Goal: Information Seeking & Learning: Learn about a topic

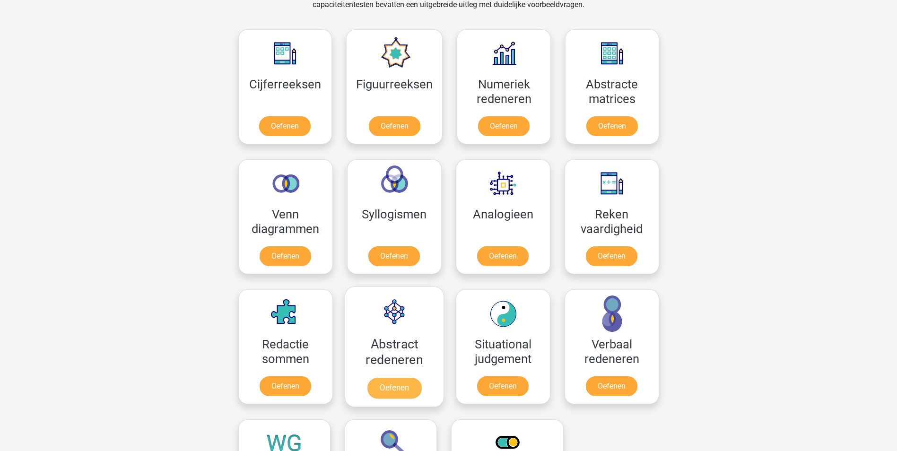
scroll to position [509, 0]
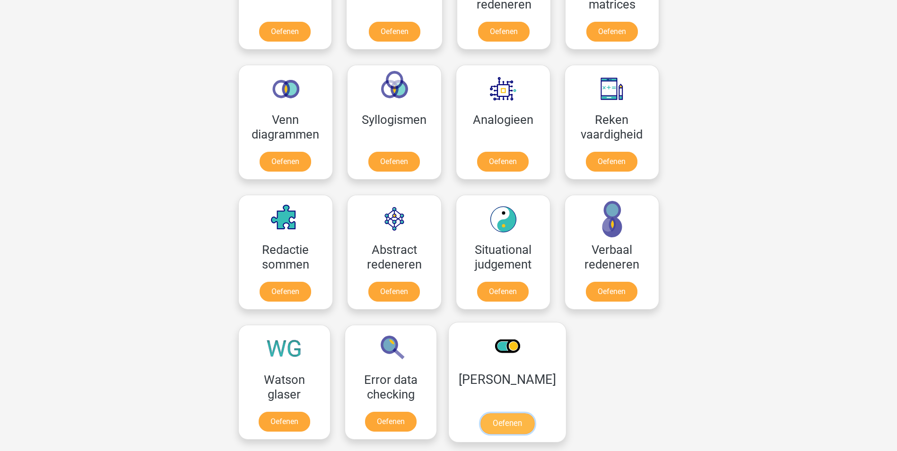
click at [502, 425] on link "Oefenen" at bounding box center [507, 423] width 54 height 21
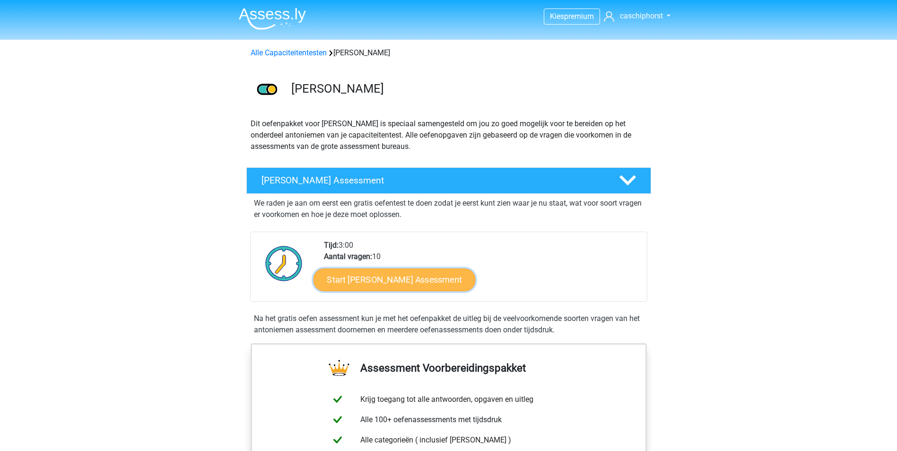
click at [407, 278] on link "Start Antoniemen Gratis Oefen Assessment" at bounding box center [394, 279] width 162 height 23
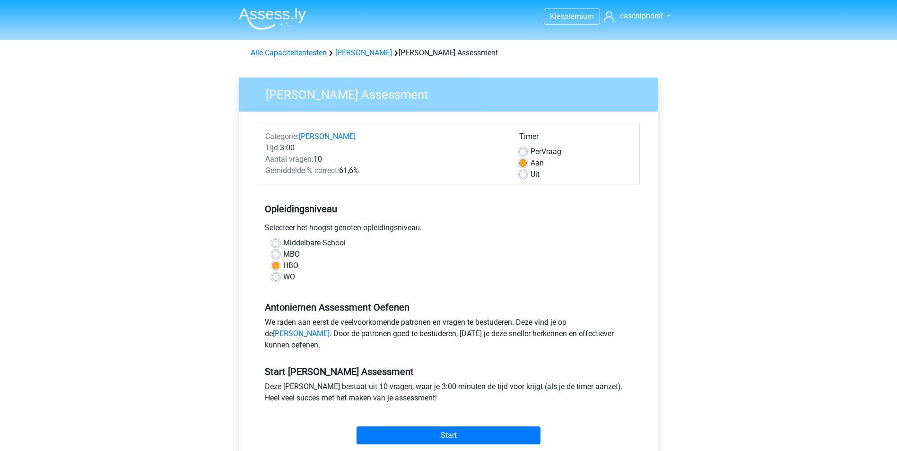
scroll to position [95, 0]
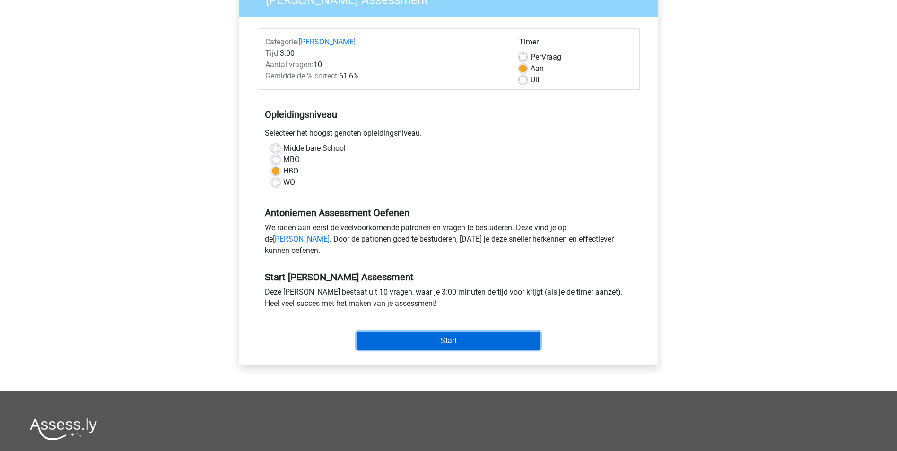
click at [417, 348] on input "Start" at bounding box center [449, 341] width 184 height 18
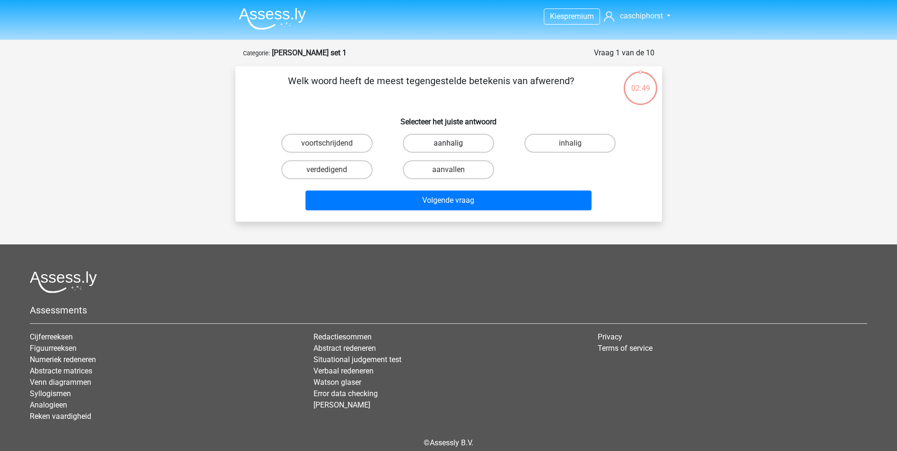
click at [437, 144] on label "aanhalig" at bounding box center [448, 143] width 91 height 19
click at [448, 144] on input "aanhalig" at bounding box center [451, 146] width 6 height 6
radio input "true"
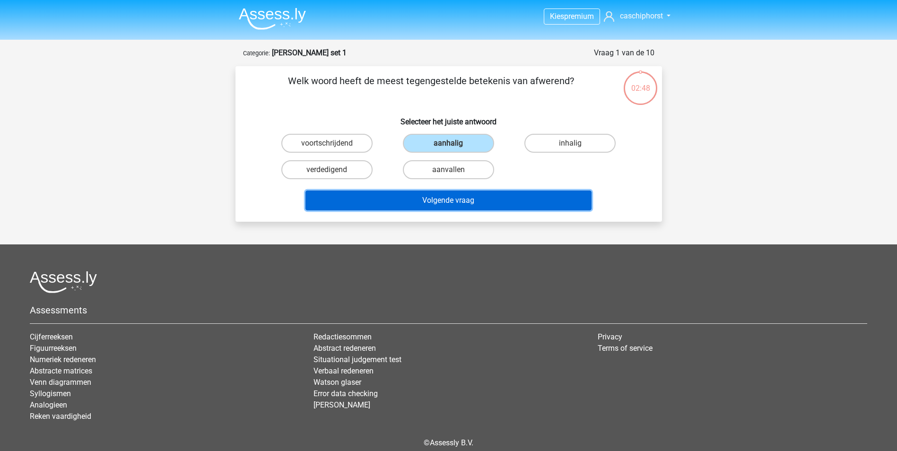
click at [438, 204] on button "Volgende vraag" at bounding box center [449, 201] width 286 height 20
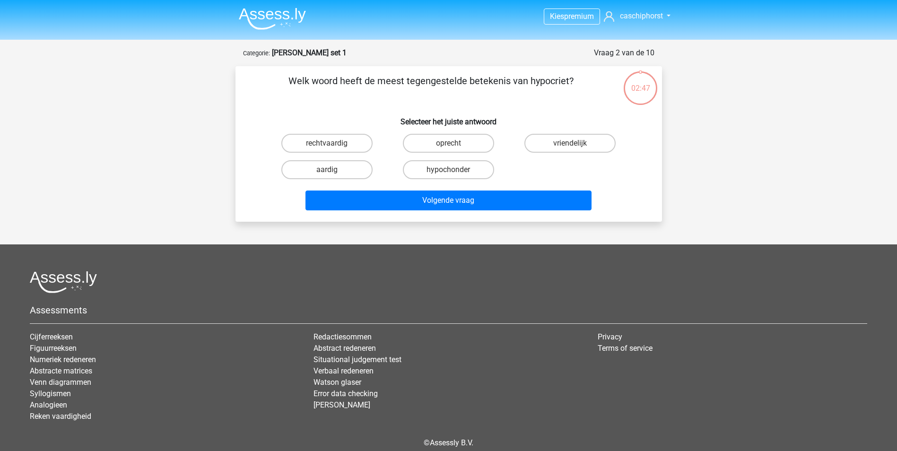
scroll to position [43, 0]
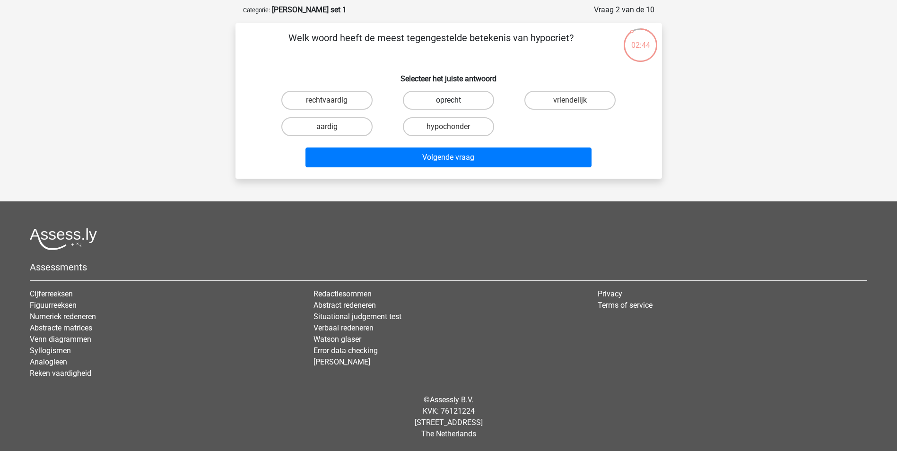
click at [437, 100] on label "oprecht" at bounding box center [448, 100] width 91 height 19
click at [448, 100] on input "oprecht" at bounding box center [451, 103] width 6 height 6
radio input "true"
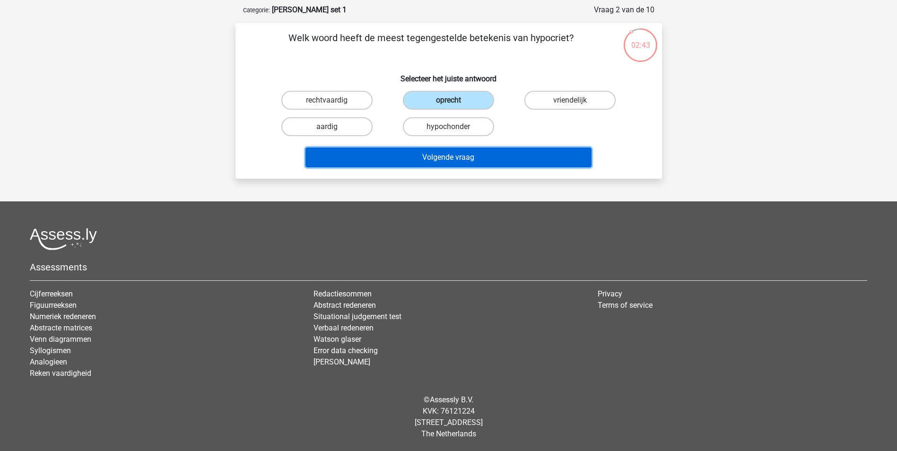
click at [444, 153] on button "Volgende vraag" at bounding box center [449, 158] width 286 height 20
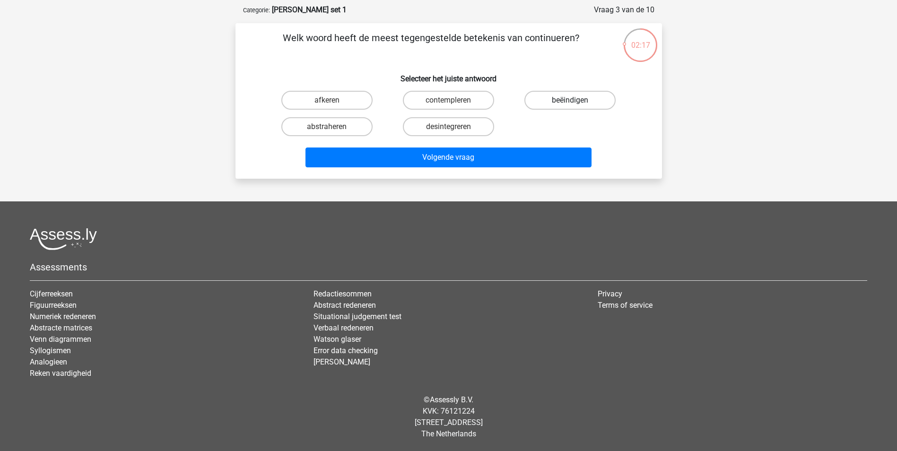
click at [553, 100] on label "beëindigen" at bounding box center [570, 100] width 91 height 19
click at [570, 100] on input "beëindigen" at bounding box center [573, 103] width 6 height 6
radio input "true"
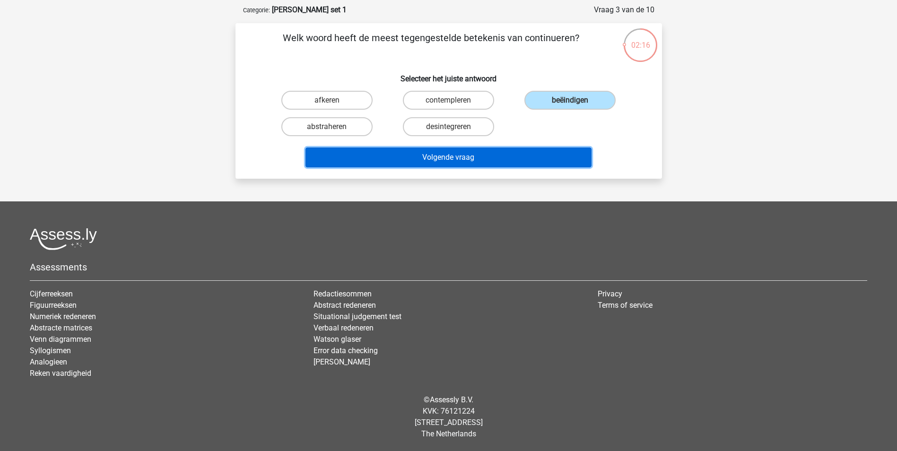
click at [447, 155] on button "Volgende vraag" at bounding box center [449, 158] width 286 height 20
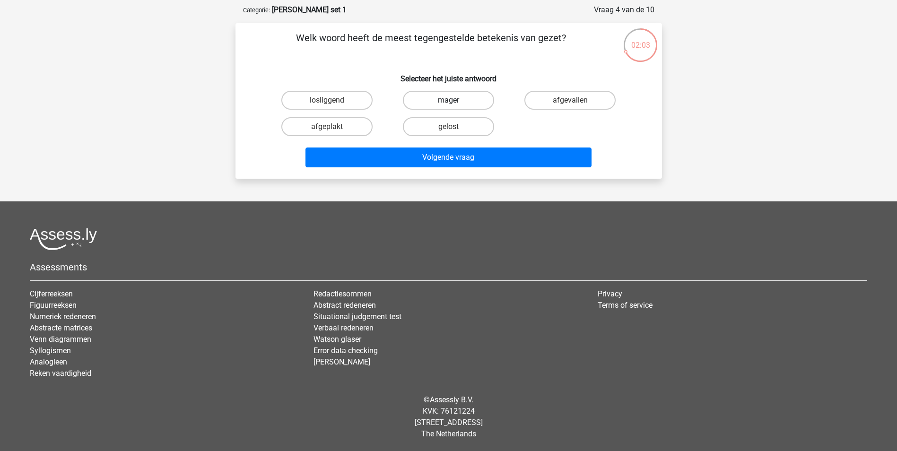
click at [440, 101] on label "mager" at bounding box center [448, 100] width 91 height 19
click at [448, 101] on input "mager" at bounding box center [451, 103] width 6 height 6
radio input "true"
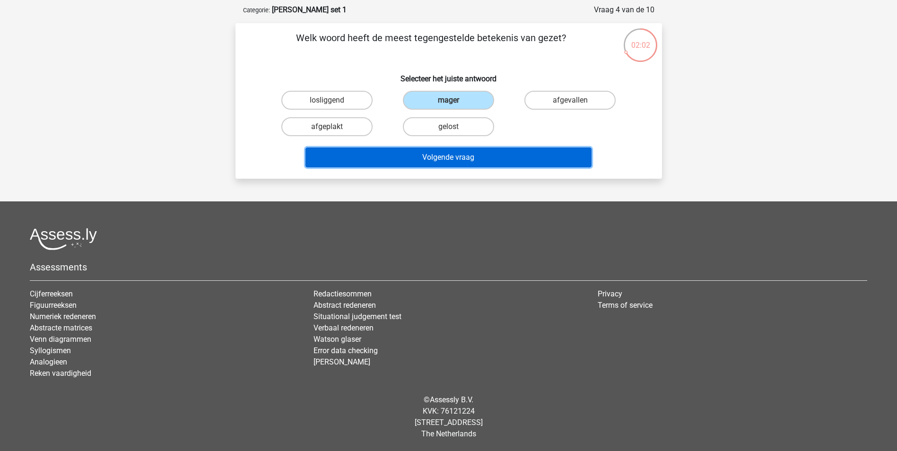
click at [435, 160] on button "Volgende vraag" at bounding box center [449, 158] width 286 height 20
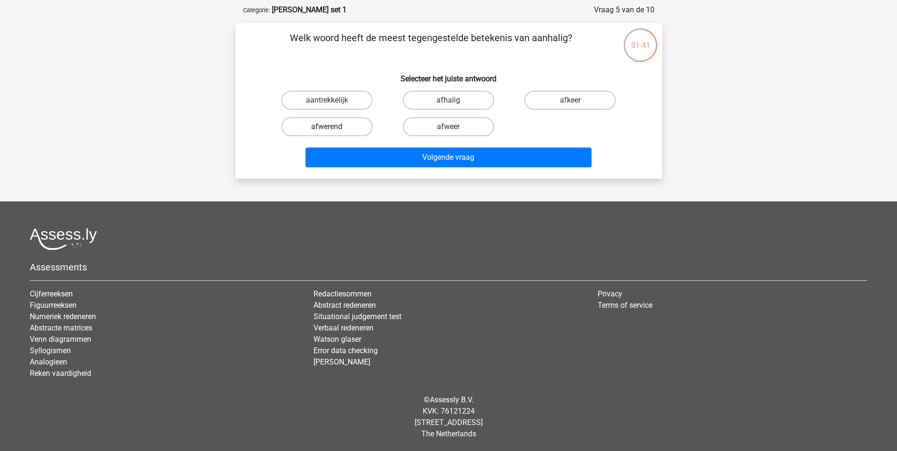
click at [340, 125] on label "afwerend" at bounding box center [326, 126] width 91 height 19
click at [333, 127] on input "afwerend" at bounding box center [330, 130] width 6 height 6
radio input "true"
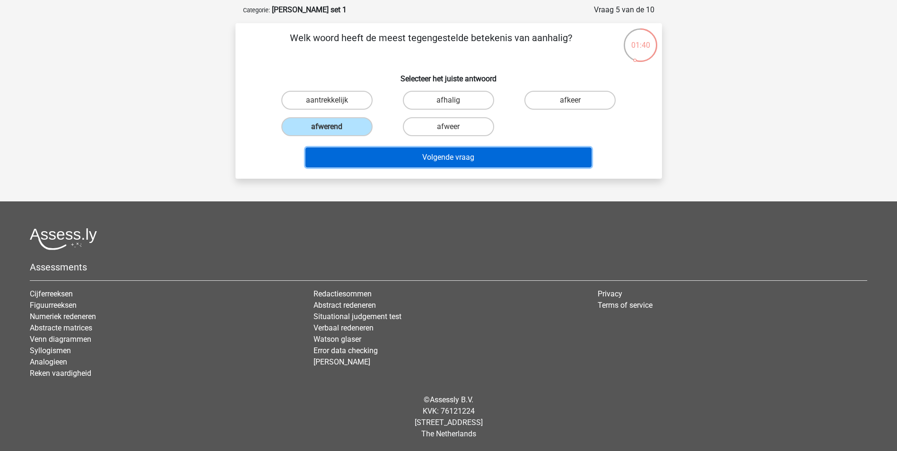
click at [407, 162] on button "Volgende vraag" at bounding box center [449, 158] width 286 height 20
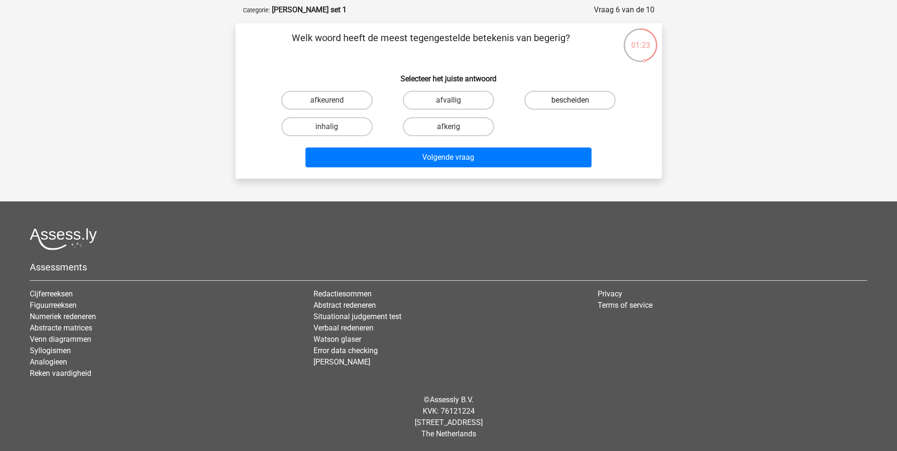
click at [573, 98] on label "bescheiden" at bounding box center [570, 100] width 91 height 19
click at [573, 100] on input "bescheiden" at bounding box center [573, 103] width 6 height 6
radio input "true"
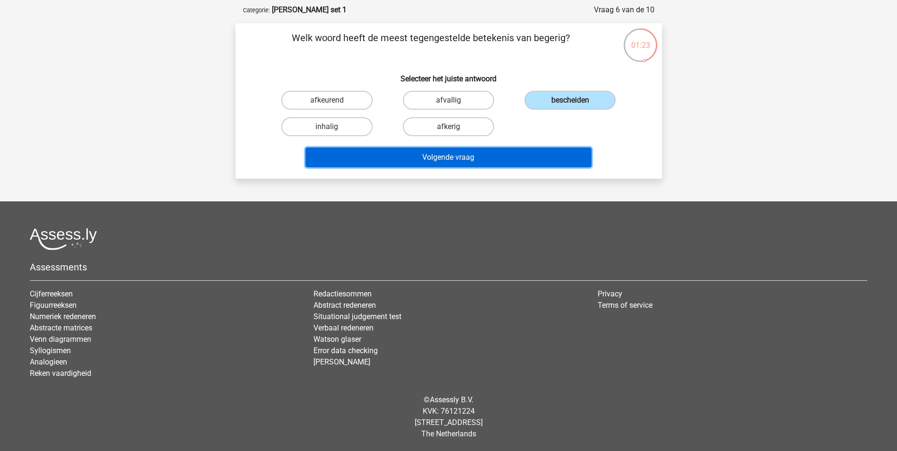
click at [474, 152] on button "Volgende vraag" at bounding box center [449, 158] width 286 height 20
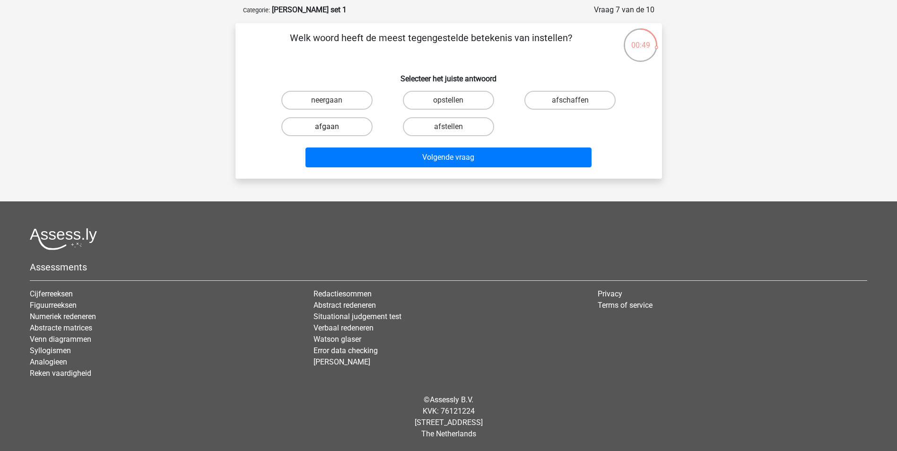
click at [340, 127] on label "afgaan" at bounding box center [326, 126] width 91 height 19
click at [333, 127] on input "afgaan" at bounding box center [330, 130] width 6 height 6
radio input "true"
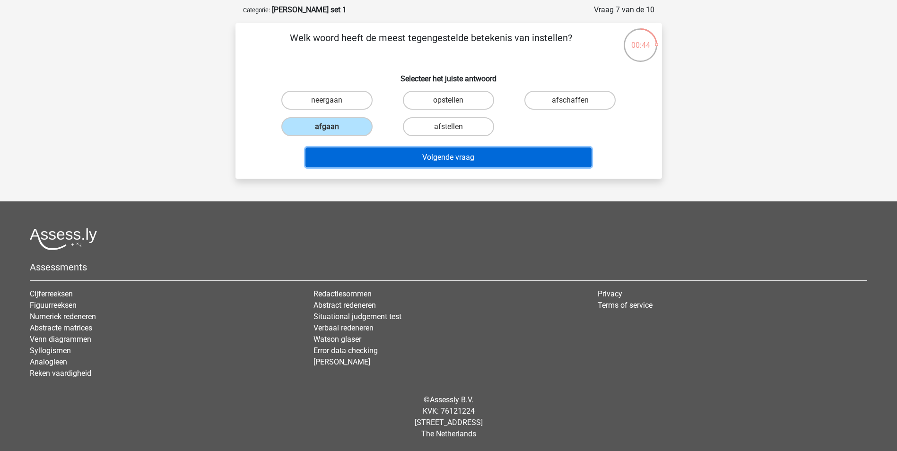
click at [413, 160] on button "Volgende vraag" at bounding box center [449, 158] width 286 height 20
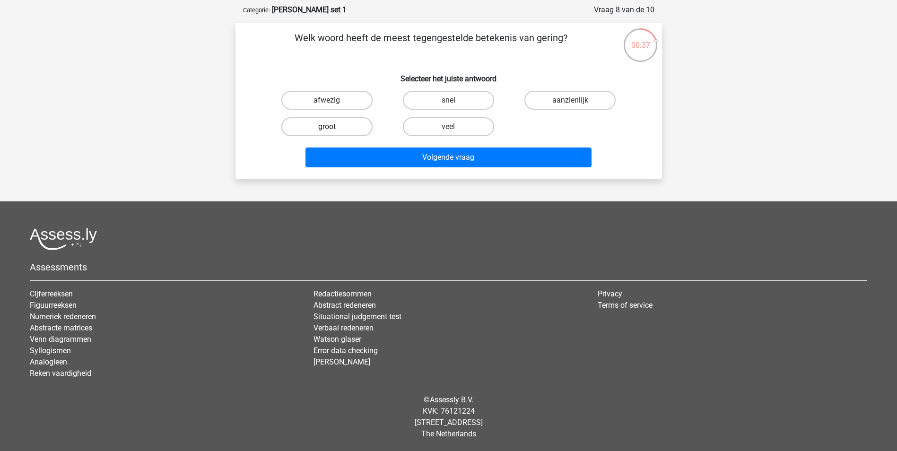
click at [356, 125] on label "groot" at bounding box center [326, 126] width 91 height 19
click at [333, 127] on input "groot" at bounding box center [330, 130] width 6 height 6
radio input "true"
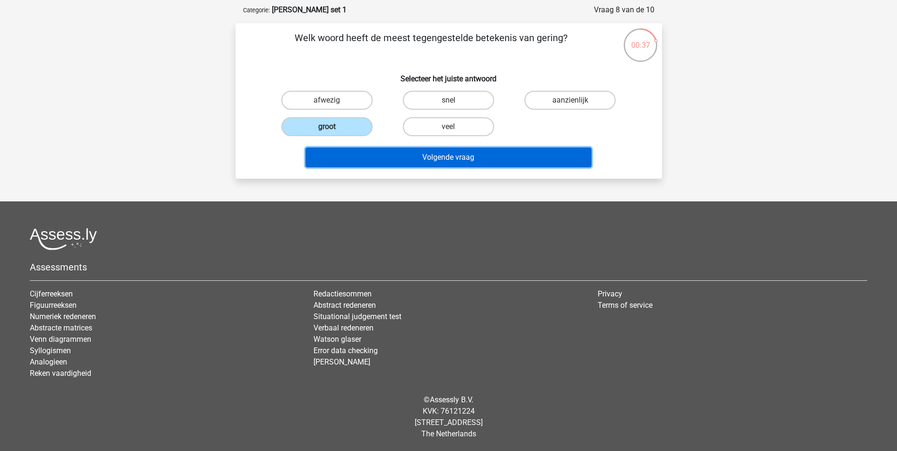
click at [424, 159] on button "Volgende vraag" at bounding box center [449, 158] width 286 height 20
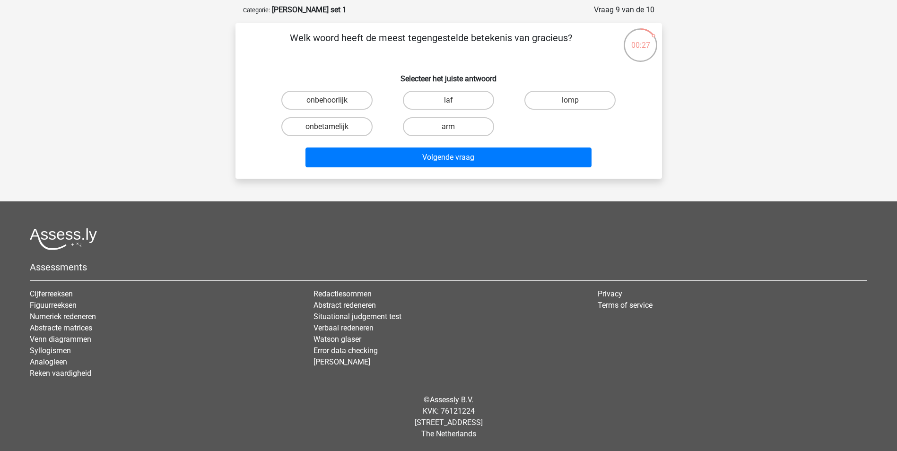
click at [331, 100] on input "onbehoorlijk" at bounding box center [330, 103] width 6 height 6
radio input "true"
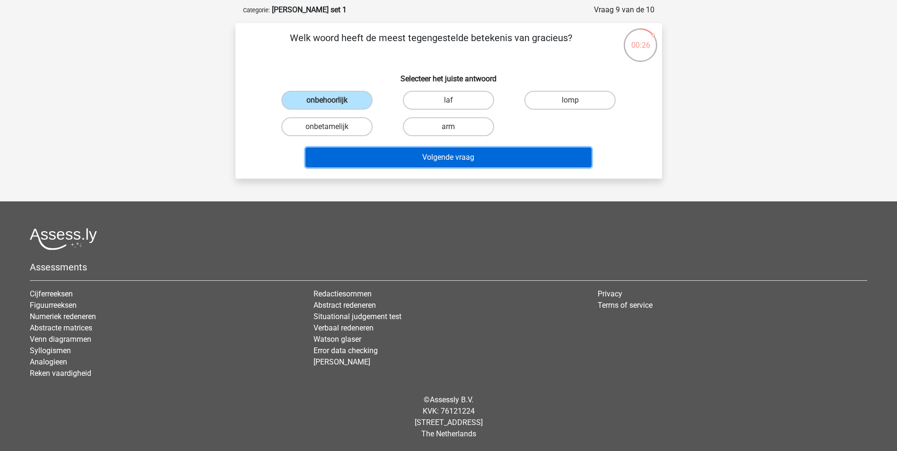
click at [414, 156] on button "Volgende vraag" at bounding box center [449, 158] width 286 height 20
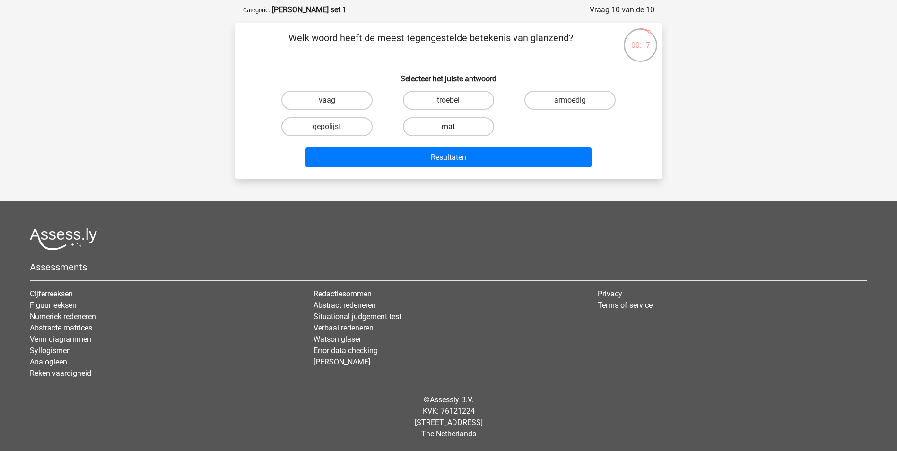
click at [430, 125] on label "mat" at bounding box center [448, 126] width 91 height 19
click at [448, 127] on input "mat" at bounding box center [451, 130] width 6 height 6
radio input "true"
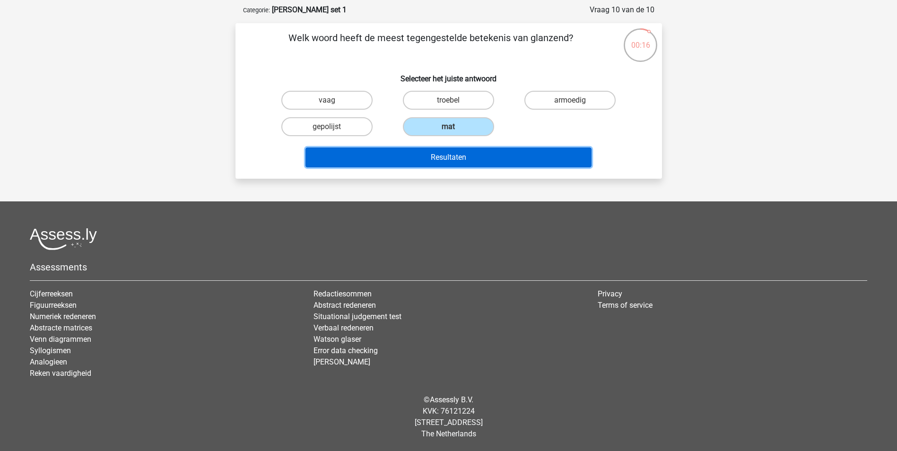
click at [437, 159] on button "Resultaten" at bounding box center [449, 158] width 286 height 20
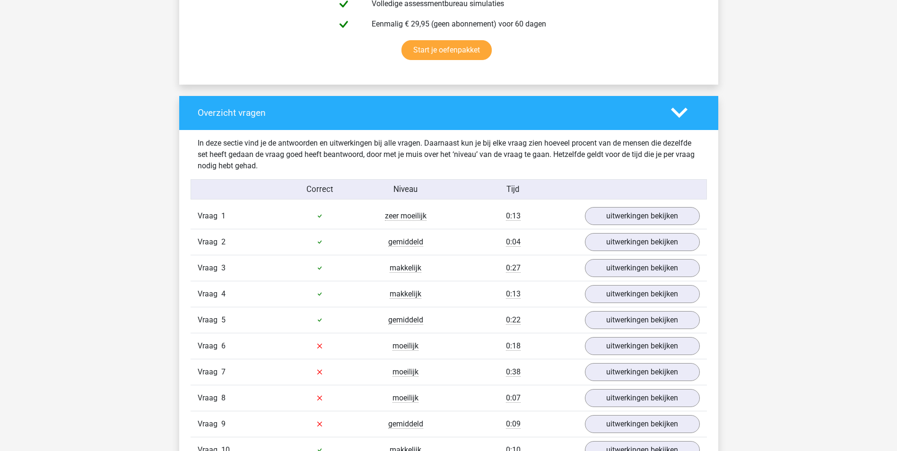
scroll to position [662, 0]
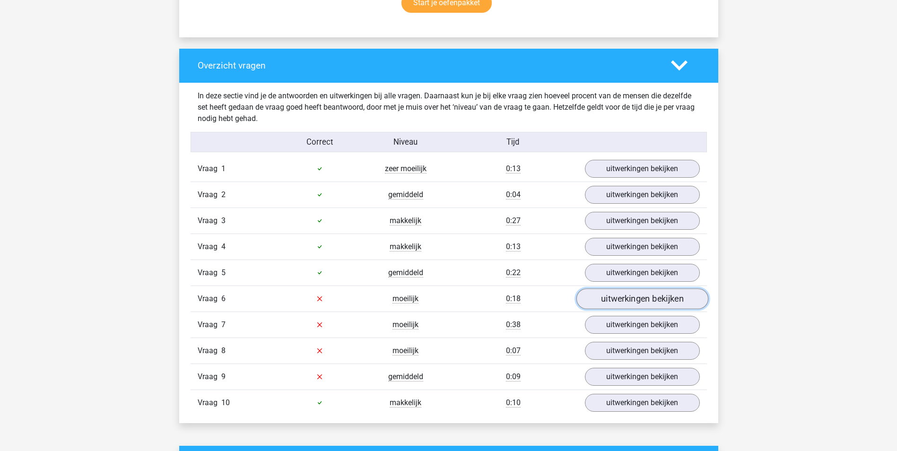
click at [650, 301] on link "uitwerkingen bekijken" at bounding box center [642, 299] width 132 height 21
click at [644, 299] on link "uitwerkingen bekijken" at bounding box center [642, 299] width 132 height 21
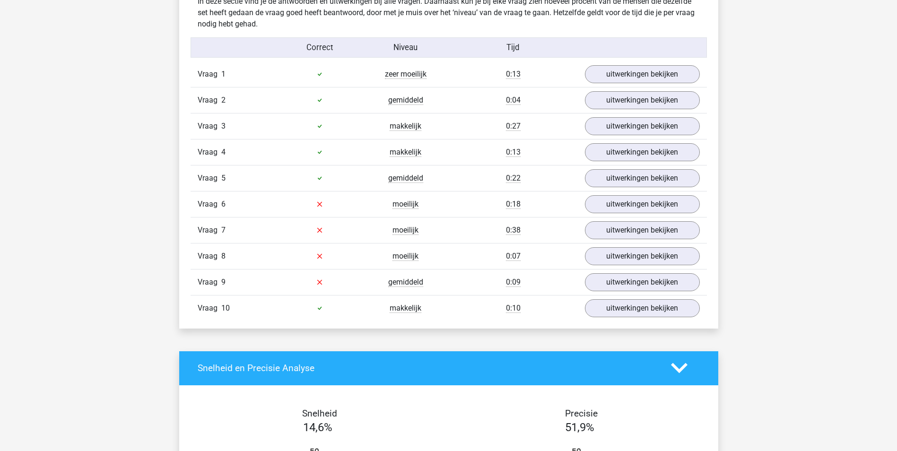
scroll to position [615, 0]
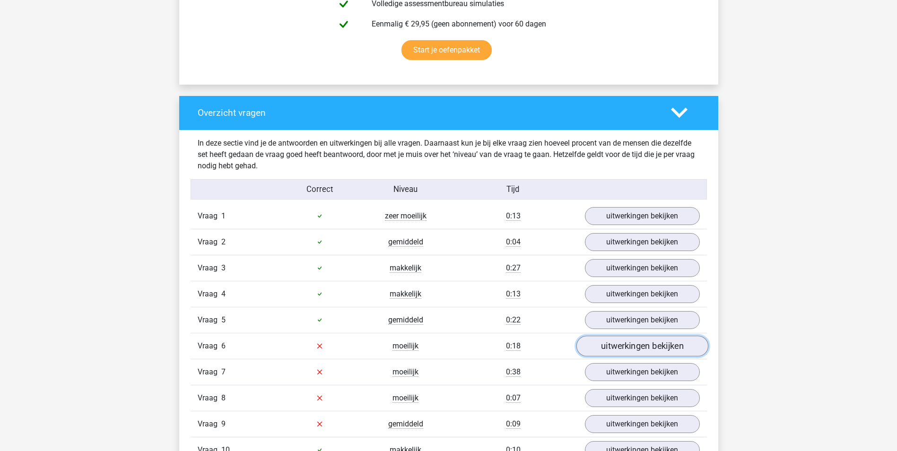
click at [623, 350] on link "uitwerkingen bekijken" at bounding box center [642, 346] width 132 height 21
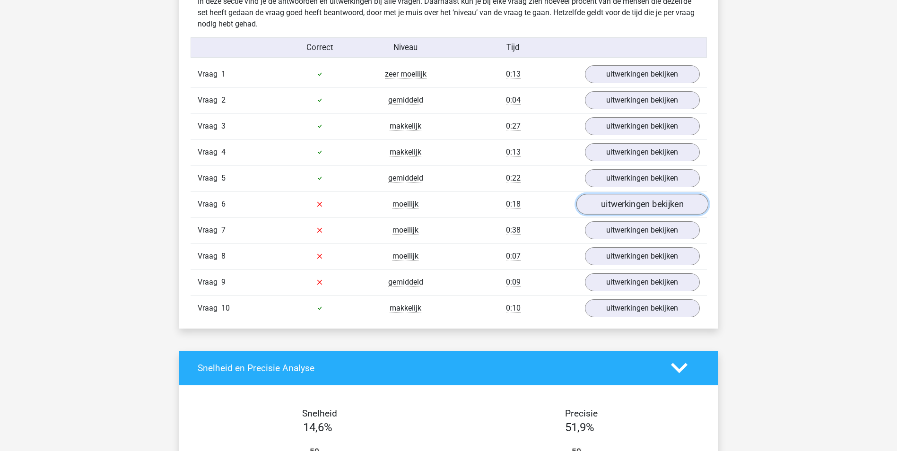
click at [614, 210] on link "uitwerkingen bekijken" at bounding box center [642, 204] width 132 height 21
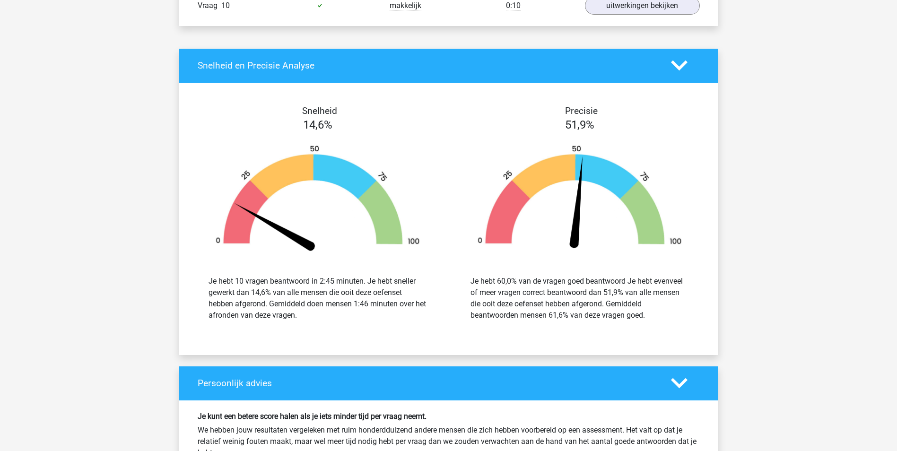
scroll to position [965, 0]
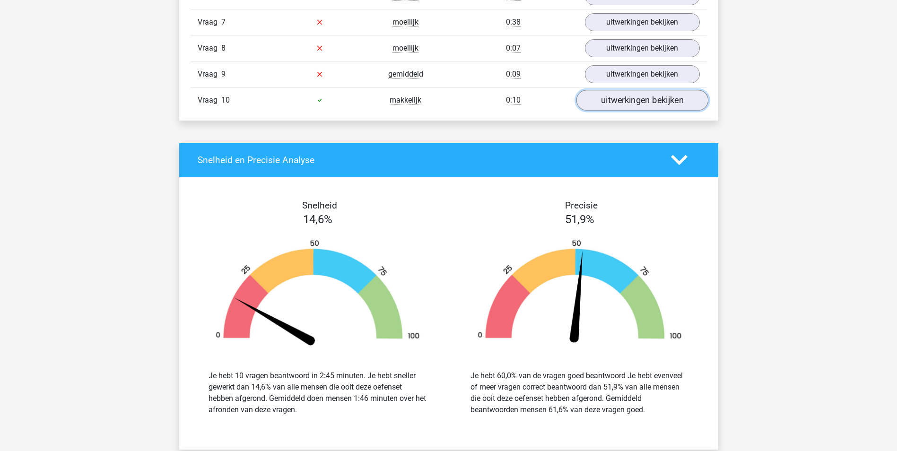
click at [638, 95] on link "uitwerkingen bekijken" at bounding box center [642, 100] width 132 height 21
click at [638, 77] on link "uitwerkingen bekijken" at bounding box center [642, 74] width 132 height 21
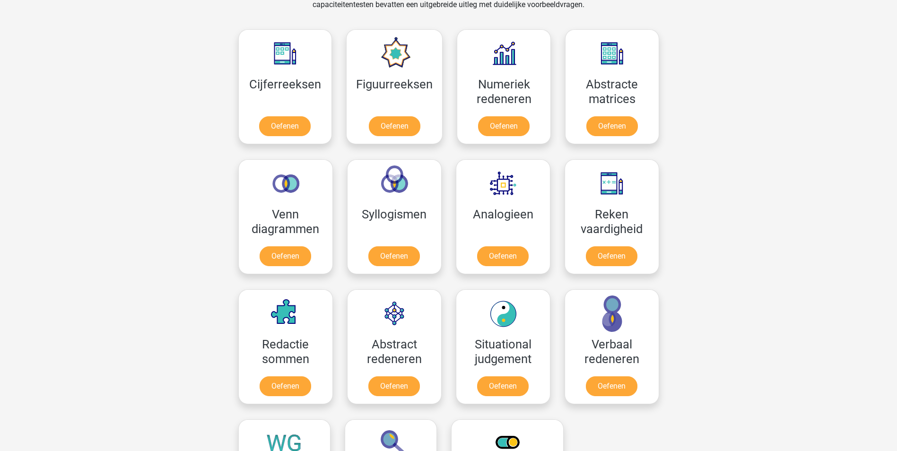
scroll to position [509, 0]
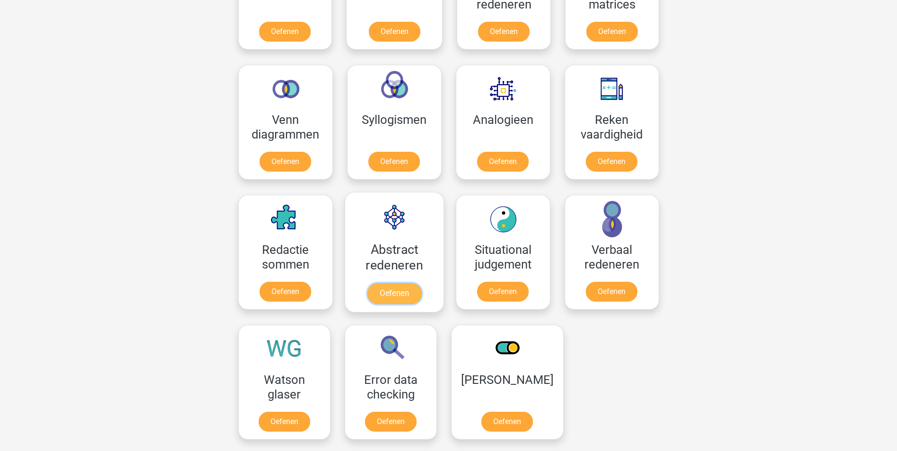
click at [391, 291] on link "Oefenen" at bounding box center [394, 293] width 54 height 21
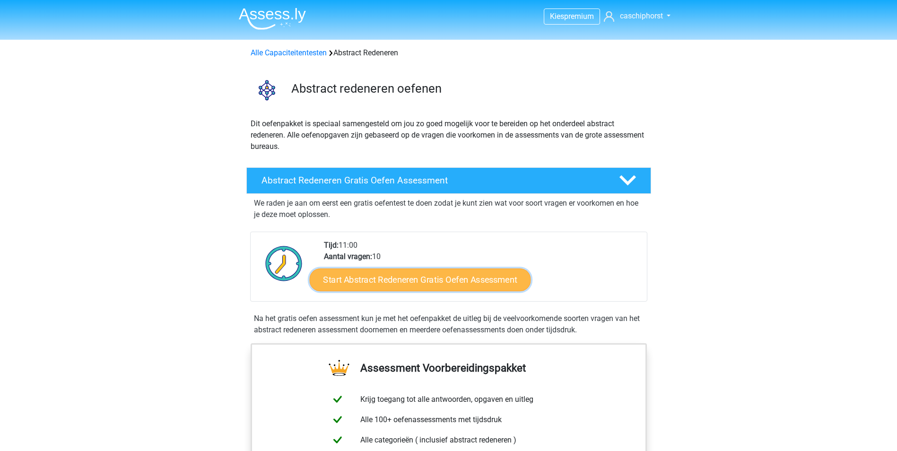
click at [386, 281] on link "Start Abstract Redeneren Gratis Oefen Assessment" at bounding box center [419, 279] width 221 height 23
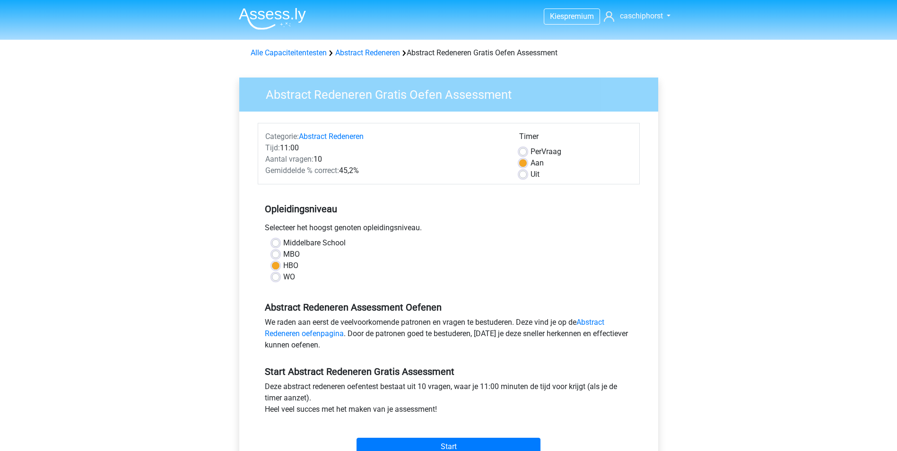
scroll to position [95, 0]
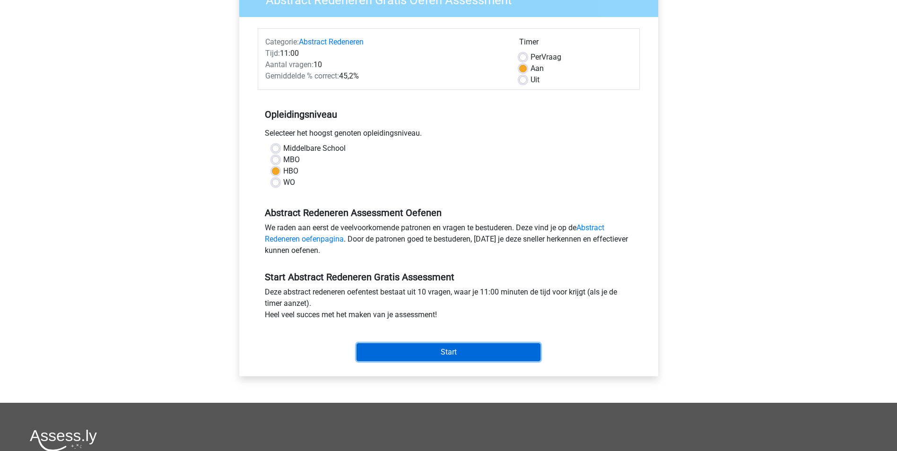
click at [423, 349] on input "Start" at bounding box center [449, 352] width 184 height 18
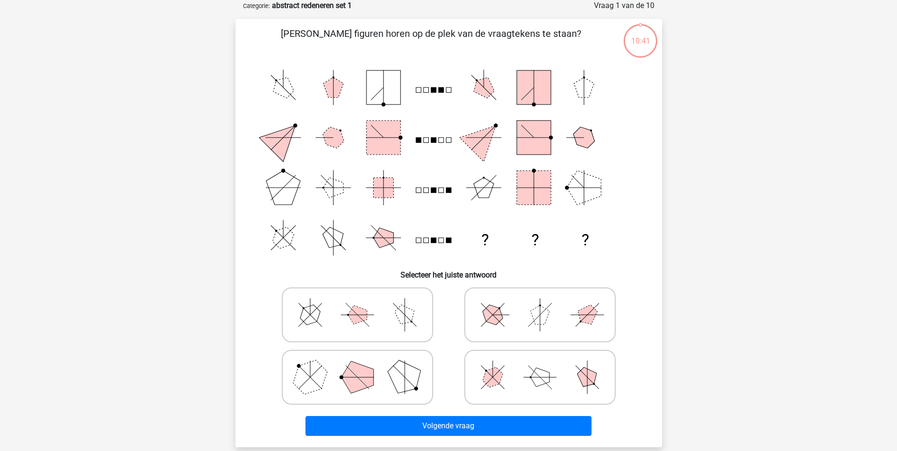
scroll to position [95, 0]
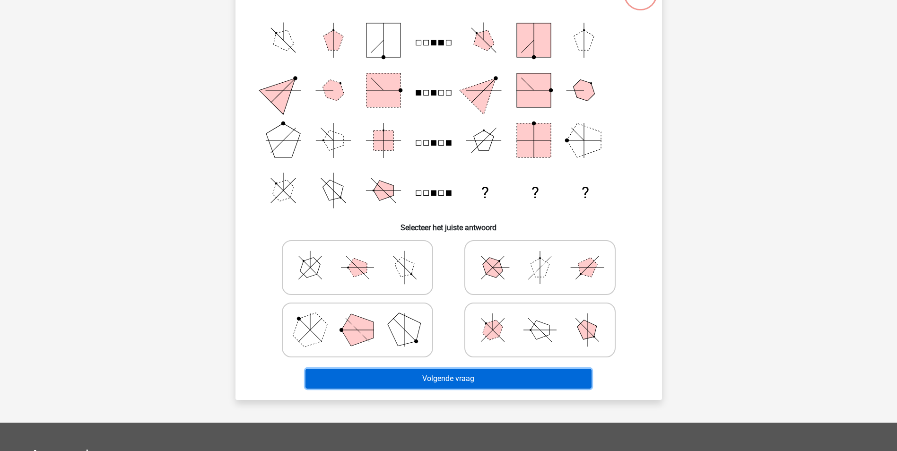
click at [447, 379] on button "Volgende vraag" at bounding box center [449, 379] width 286 height 20
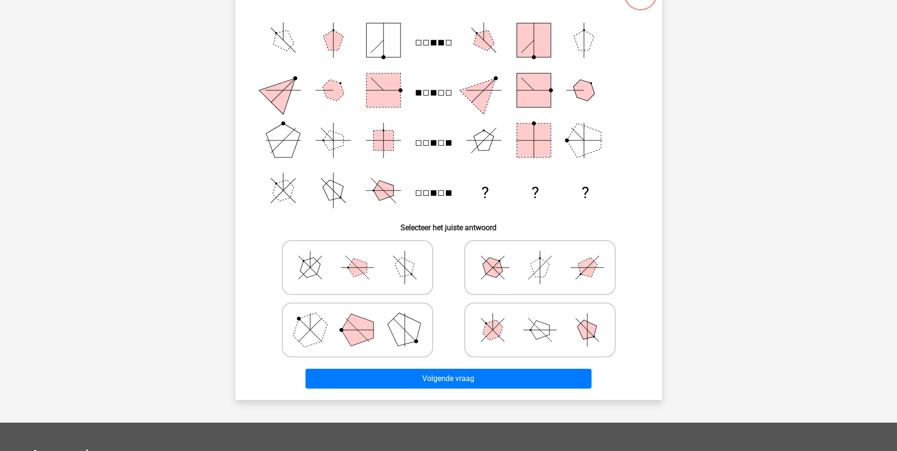
click at [377, 331] on icon at bounding box center [358, 329] width 142 height 47
click at [364, 318] on input "radio" at bounding box center [361, 315] width 6 height 6
radio input "true"
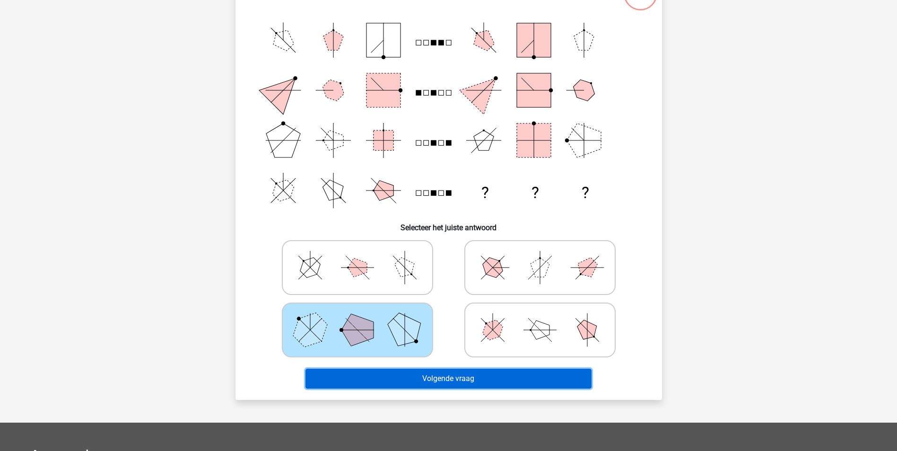
click at [445, 382] on button "Volgende vraag" at bounding box center [449, 379] width 286 height 20
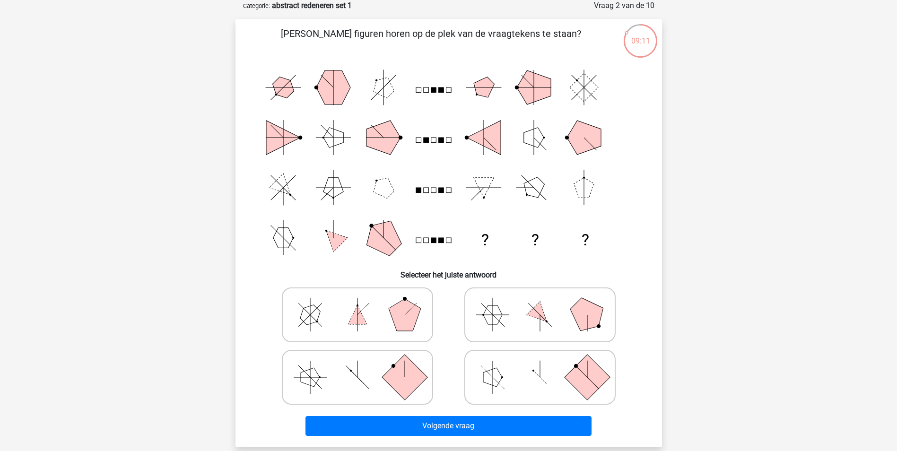
scroll to position [0, 0]
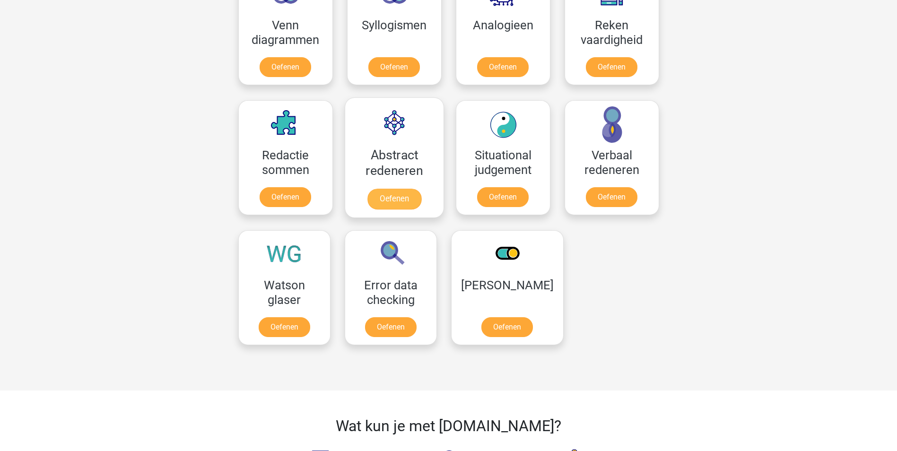
scroll to position [556, 0]
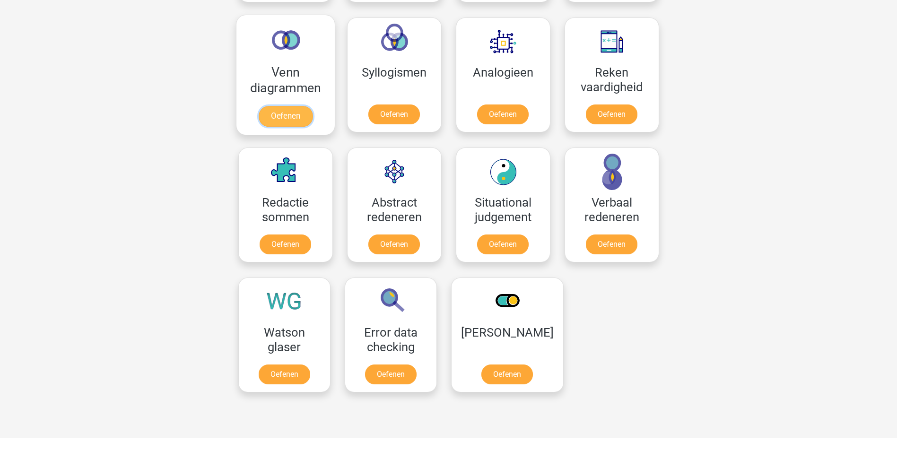
click at [289, 118] on link "Oefenen" at bounding box center [285, 116] width 54 height 21
click at [279, 245] on link "Oefenen" at bounding box center [285, 246] width 54 height 21
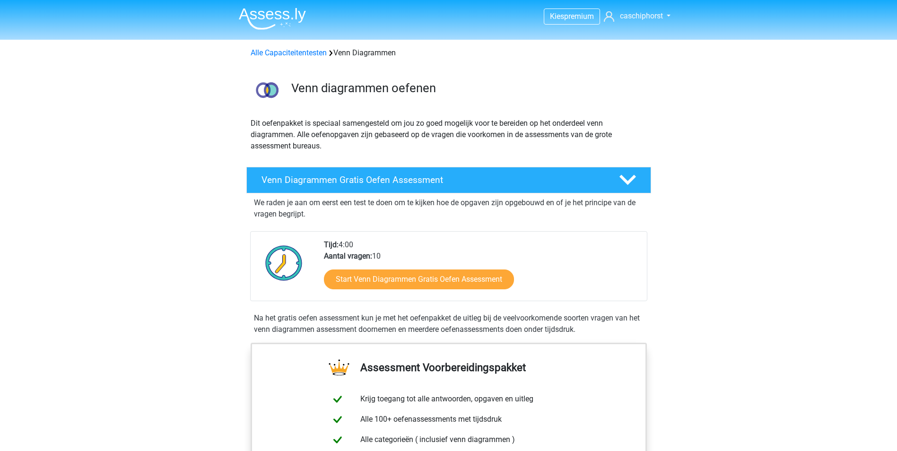
scroll to position [95, 0]
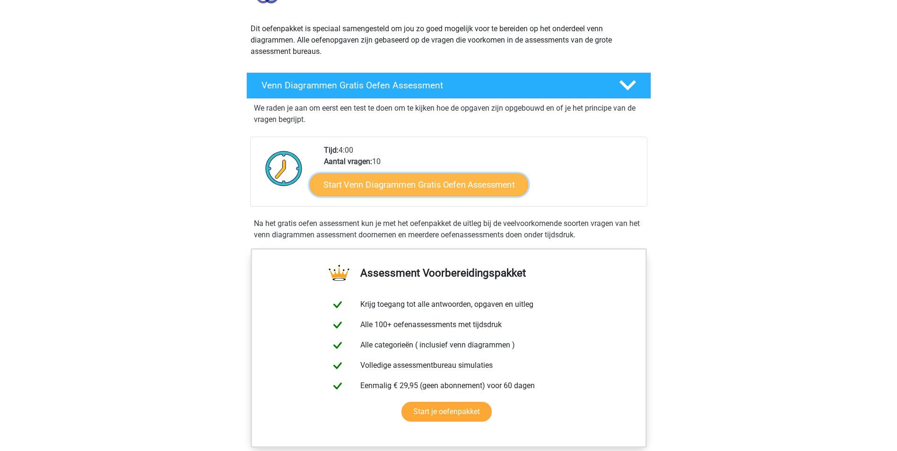
click at [375, 187] on link "Start Venn Diagrammen Gratis Oefen Assessment" at bounding box center [419, 185] width 219 height 23
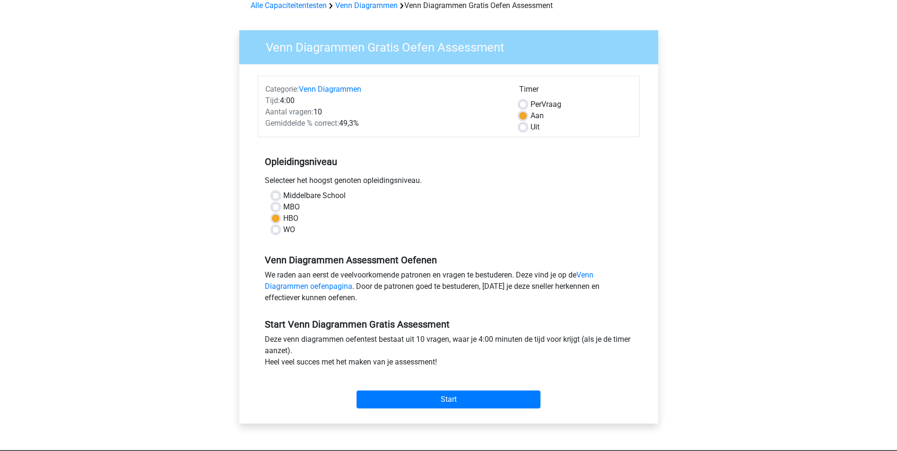
scroll to position [95, 0]
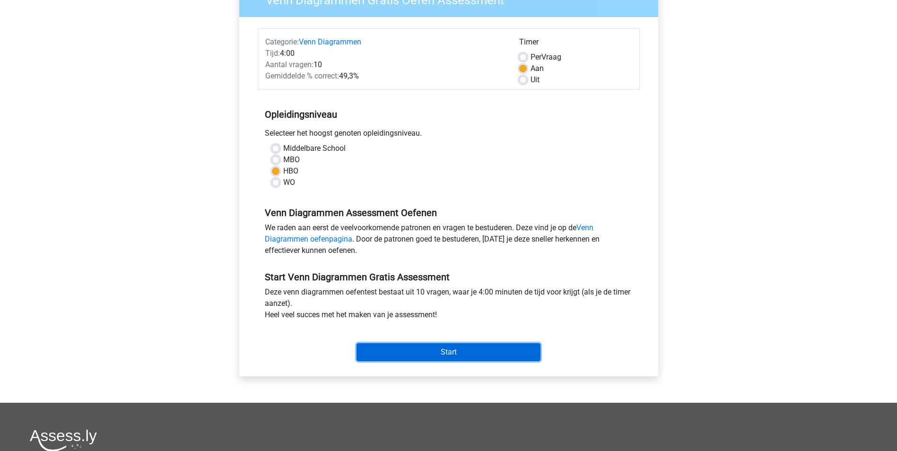
click at [415, 354] on input "Start" at bounding box center [449, 352] width 184 height 18
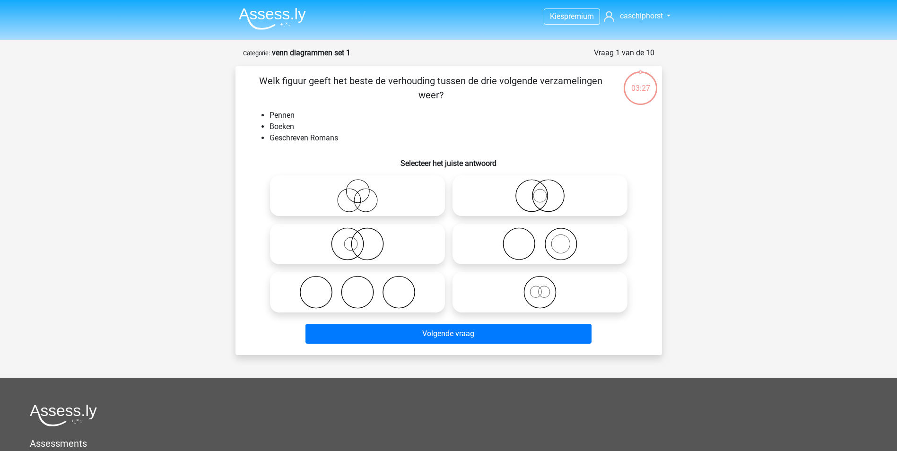
click at [281, 118] on li "Pennen" at bounding box center [458, 115] width 377 height 11
click at [271, 116] on li "Pennen" at bounding box center [458, 115] width 377 height 11
click at [402, 292] on icon at bounding box center [357, 292] width 167 height 33
click at [364, 288] on input "radio" at bounding box center [361, 284] width 6 height 6
radio input "true"
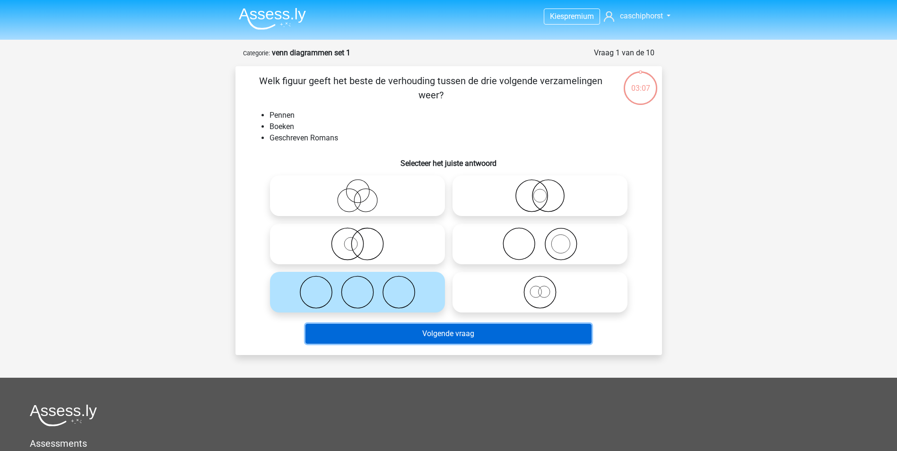
click at [426, 334] on button "Volgende vraag" at bounding box center [449, 334] width 286 height 20
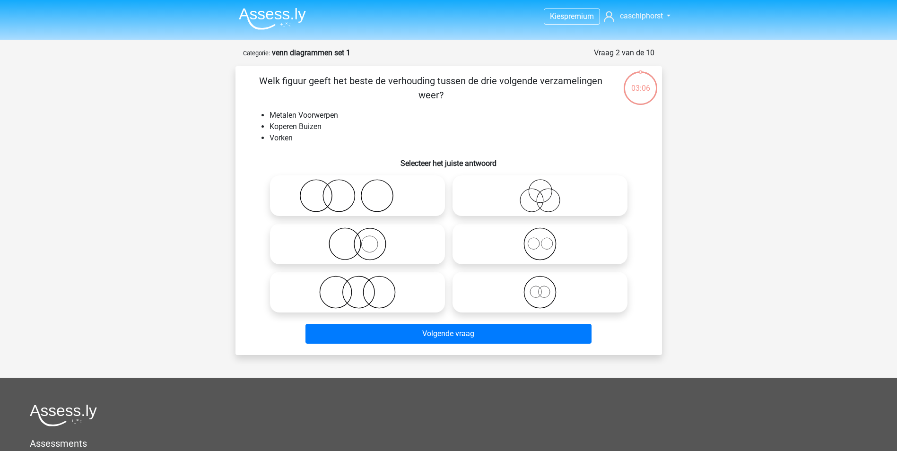
scroll to position [47, 0]
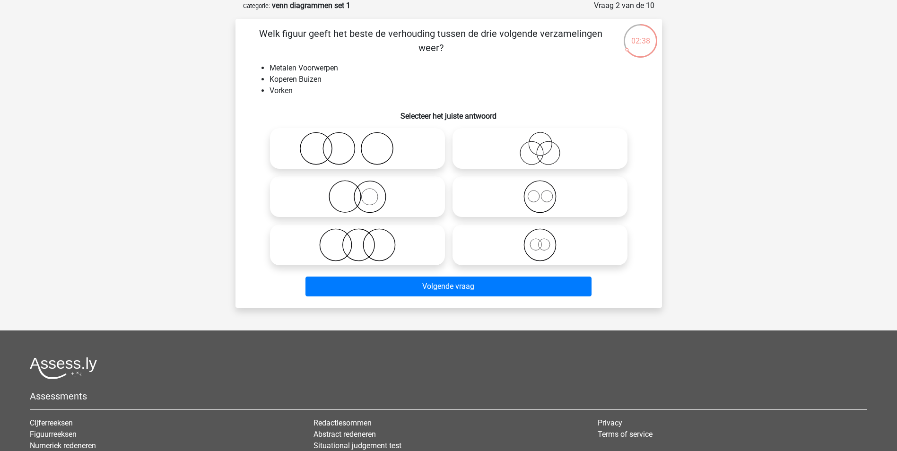
drag, startPoint x: 345, startPoint y: 195, endPoint x: 353, endPoint y: 217, distance: 23.2
click at [345, 196] on icon at bounding box center [357, 196] width 167 height 33
click at [358, 192] on input "radio" at bounding box center [361, 189] width 6 height 6
radio input "true"
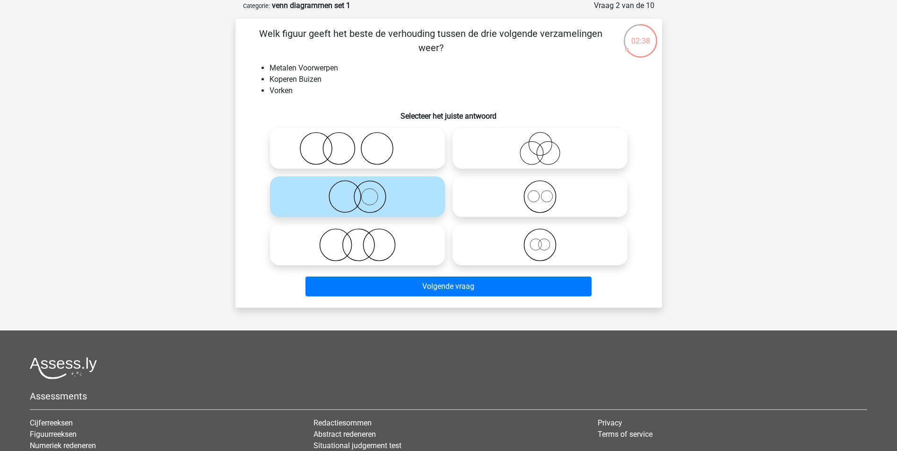
click at [413, 302] on div "Welk figuur geeft het beste de verhouding tussen de drie volgende verzamelingen…" at bounding box center [449, 163] width 427 height 289
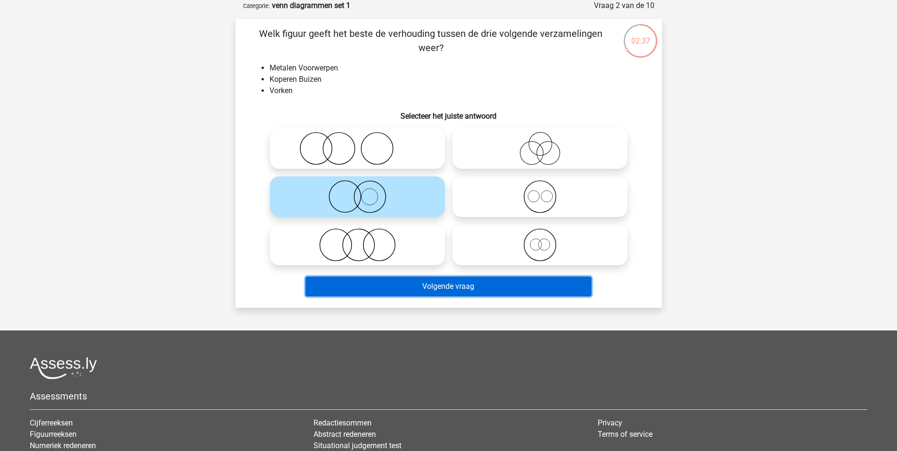
click at [412, 291] on button "Volgende vraag" at bounding box center [449, 287] width 286 height 20
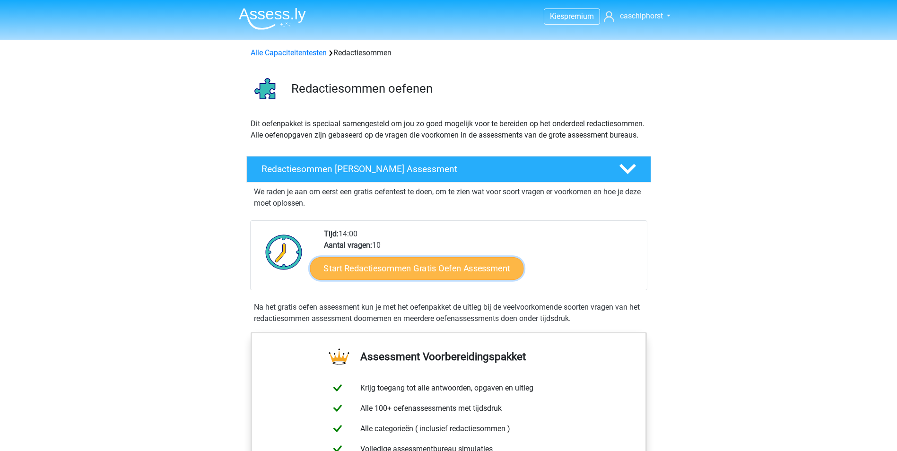
click at [419, 280] on link "Start Redactiesommen Gratis Oefen Assessment" at bounding box center [417, 268] width 214 height 23
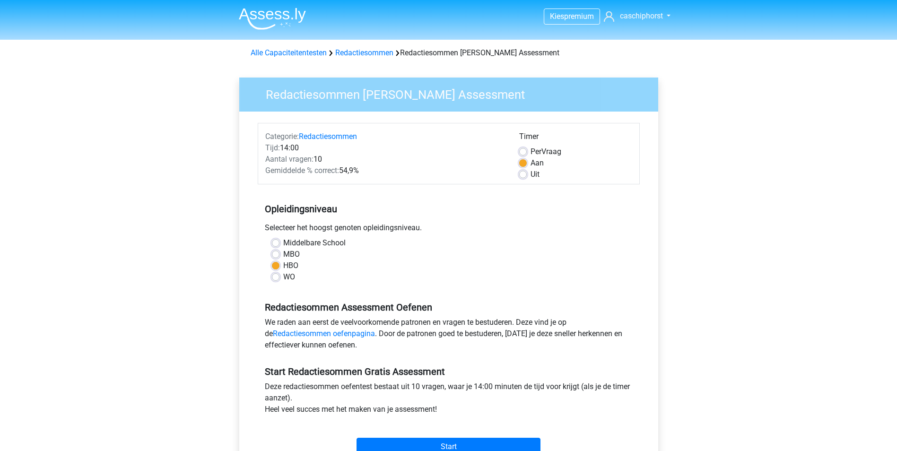
scroll to position [47, 0]
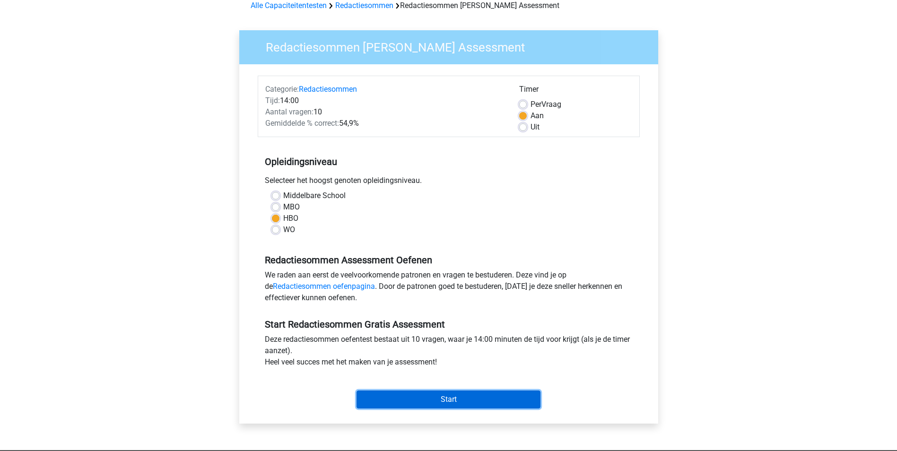
click at [464, 400] on input "Start" at bounding box center [449, 400] width 184 height 18
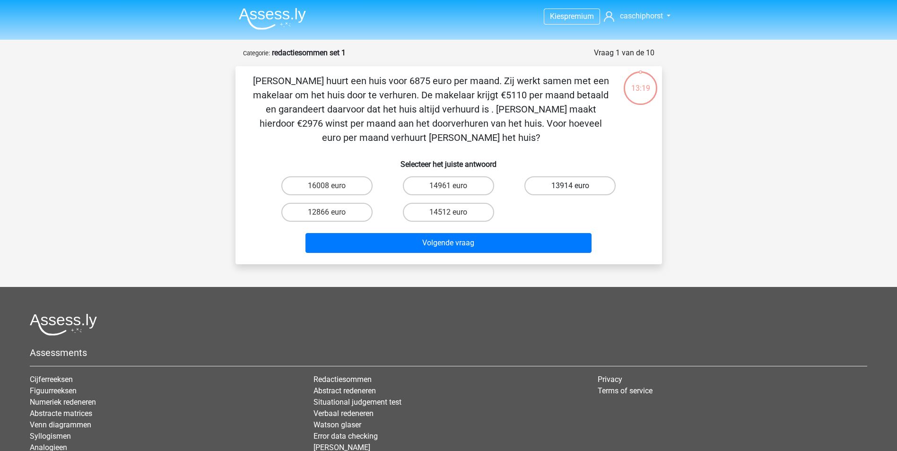
click at [558, 184] on label "13914 euro" at bounding box center [570, 185] width 91 height 19
click at [570, 186] on input "13914 euro" at bounding box center [573, 189] width 6 height 6
radio input "true"
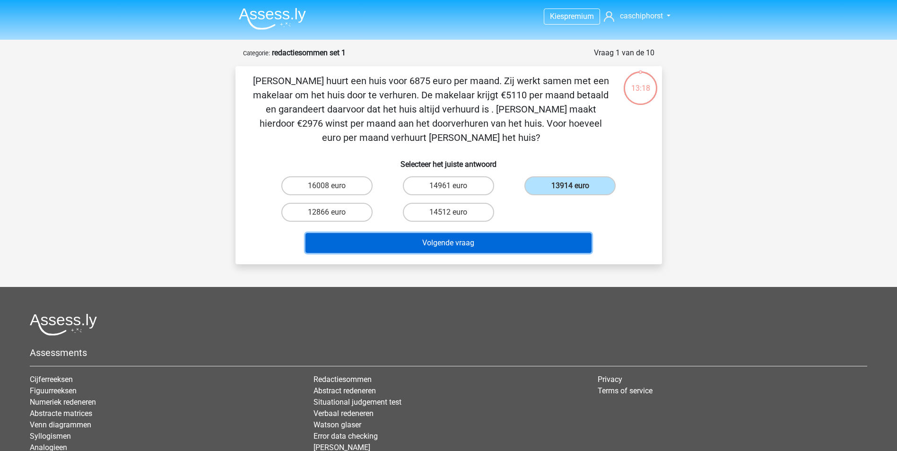
click at [477, 248] on button "Volgende vraag" at bounding box center [449, 243] width 286 height 20
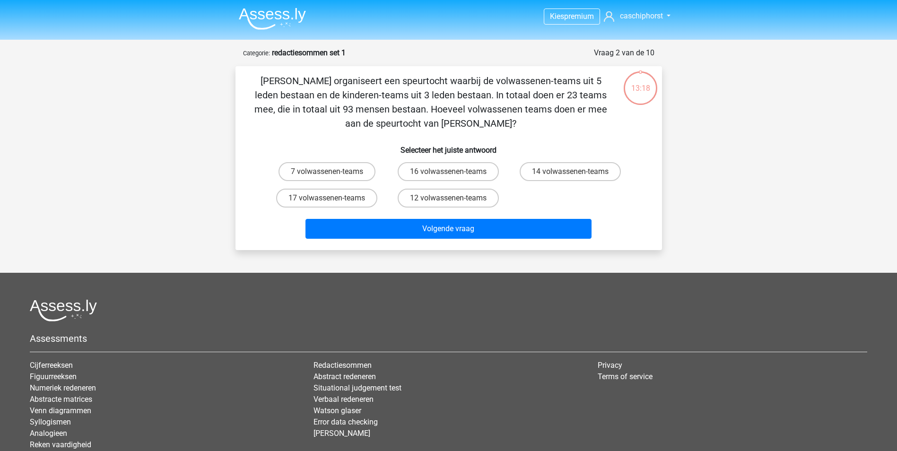
scroll to position [47, 0]
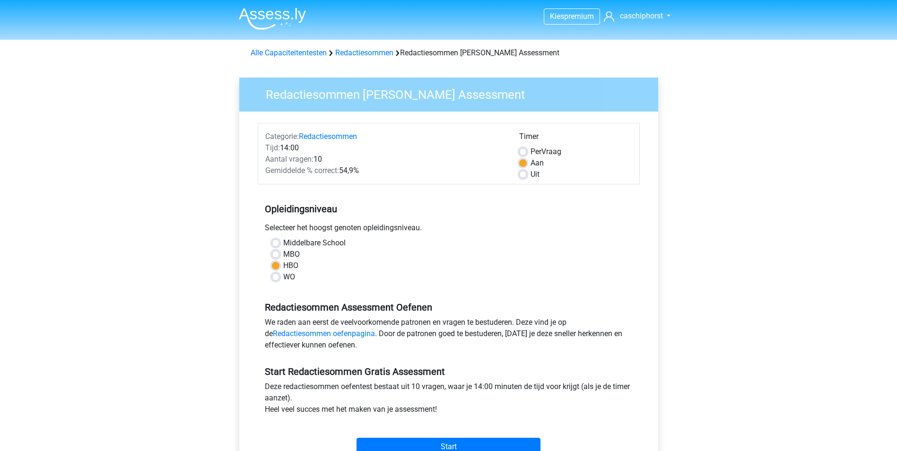
scroll to position [47, 0]
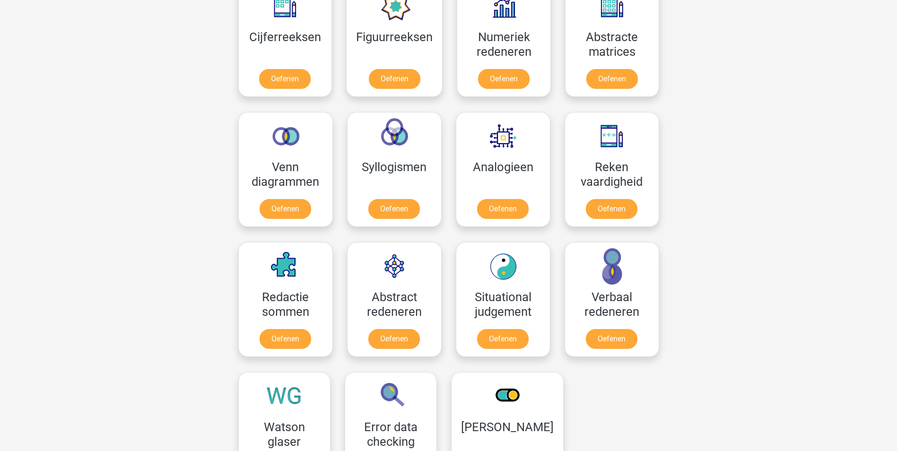
scroll to position [414, 0]
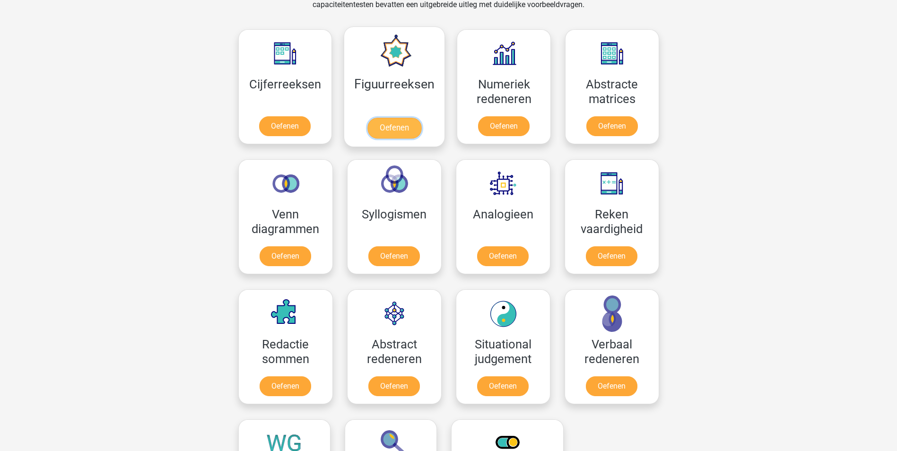
click at [387, 128] on link "Oefenen" at bounding box center [395, 128] width 54 height 21
click at [511, 128] on link "Oefenen" at bounding box center [504, 128] width 54 height 21
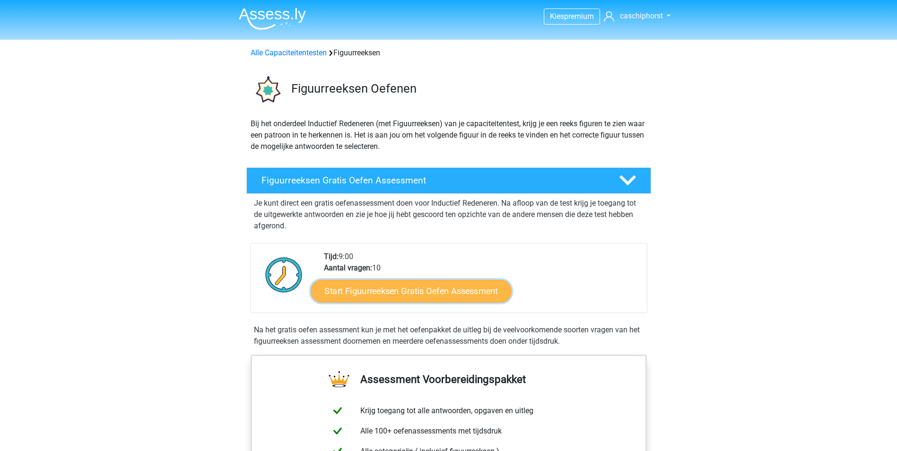
click at [367, 289] on link "Start Figuurreeksen Gratis Oefen Assessment" at bounding box center [411, 291] width 201 height 23
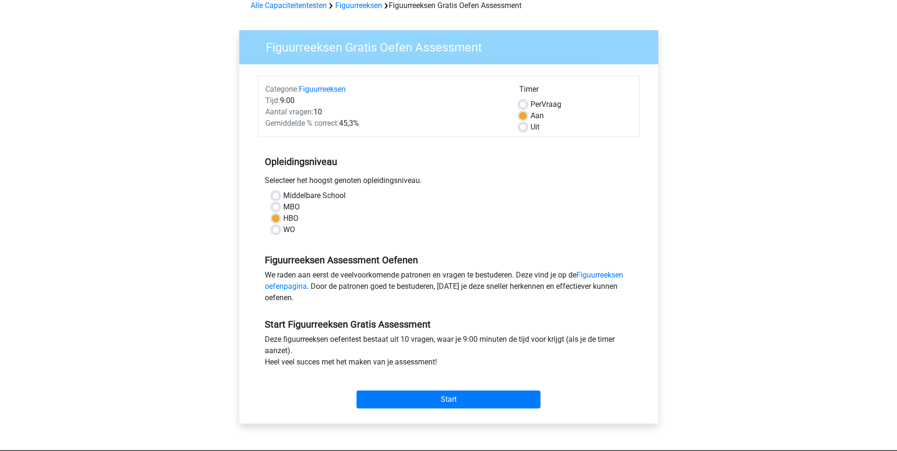
scroll to position [95, 0]
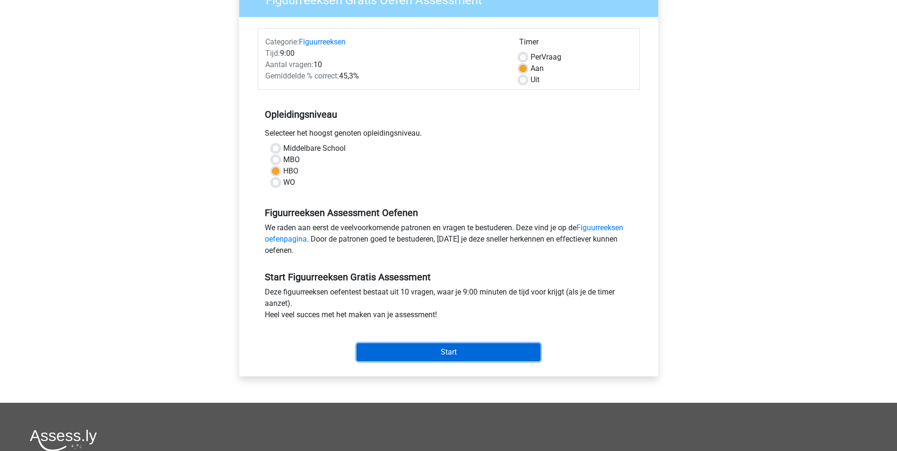
click at [422, 345] on input "Start" at bounding box center [449, 352] width 184 height 18
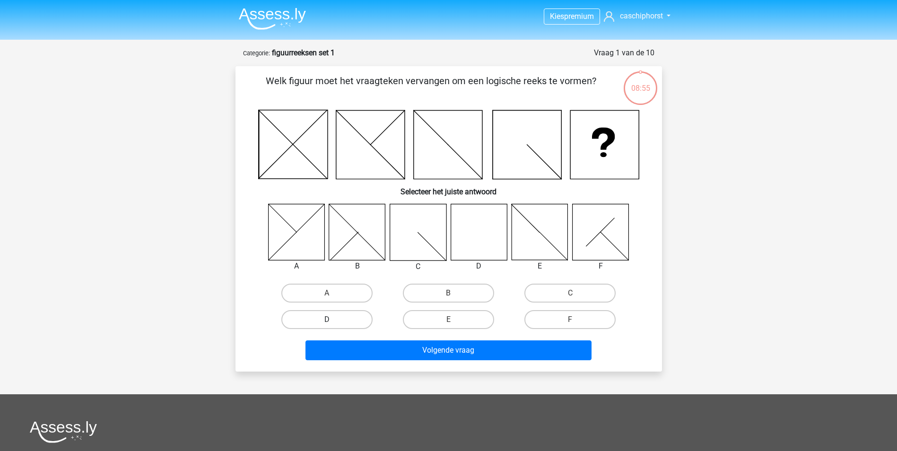
click at [341, 313] on label "D" at bounding box center [326, 319] width 91 height 19
click at [333, 320] on input "D" at bounding box center [330, 323] width 6 height 6
radio input "true"
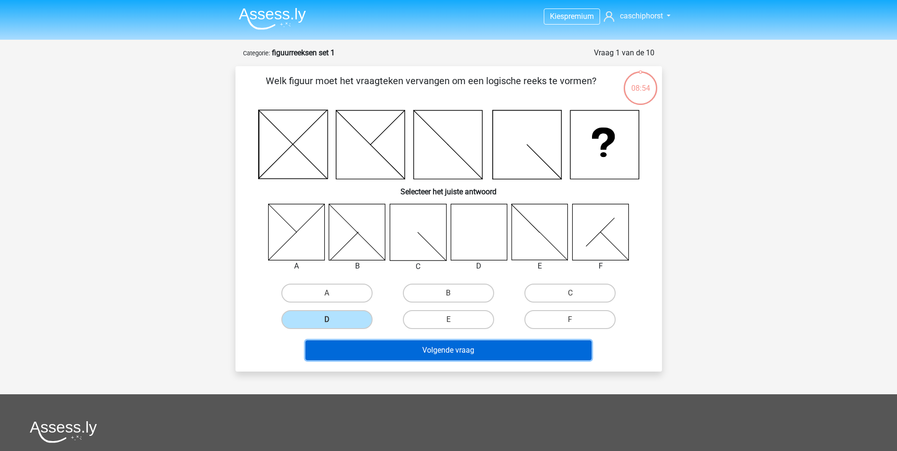
click at [391, 348] on button "Volgende vraag" at bounding box center [449, 351] width 286 height 20
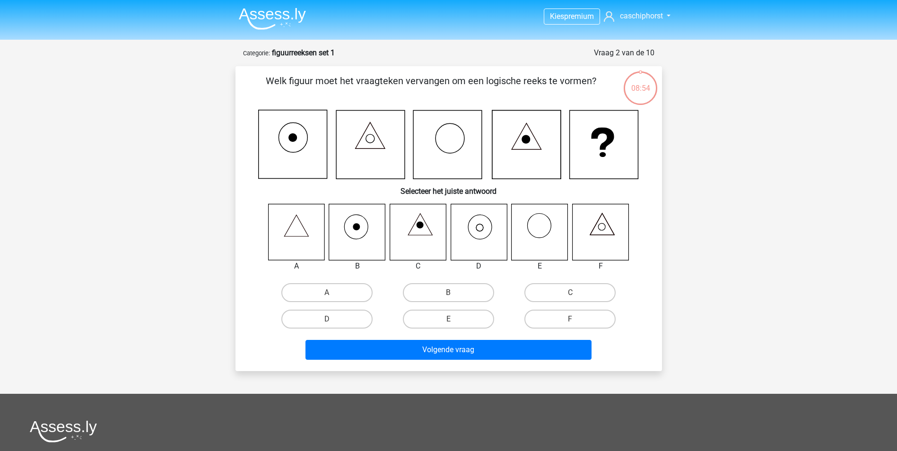
scroll to position [47, 0]
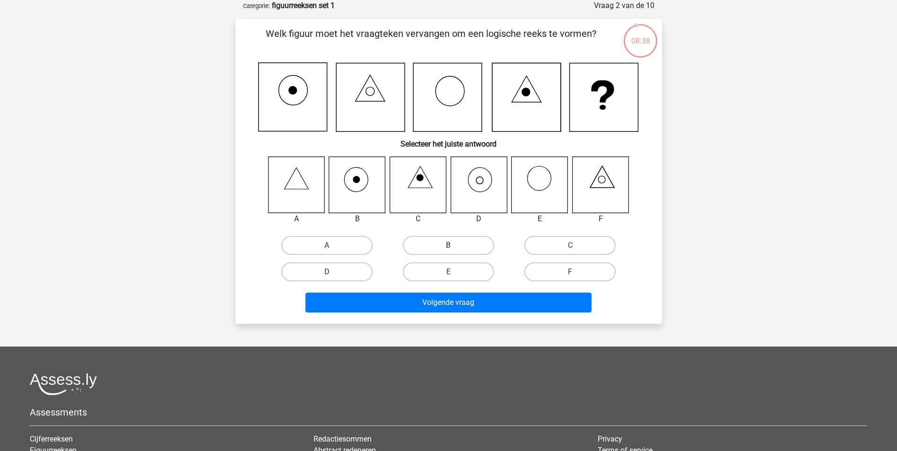
click at [455, 249] on label "B" at bounding box center [448, 245] width 91 height 19
click at [455, 249] on input "B" at bounding box center [451, 248] width 6 height 6
radio input "true"
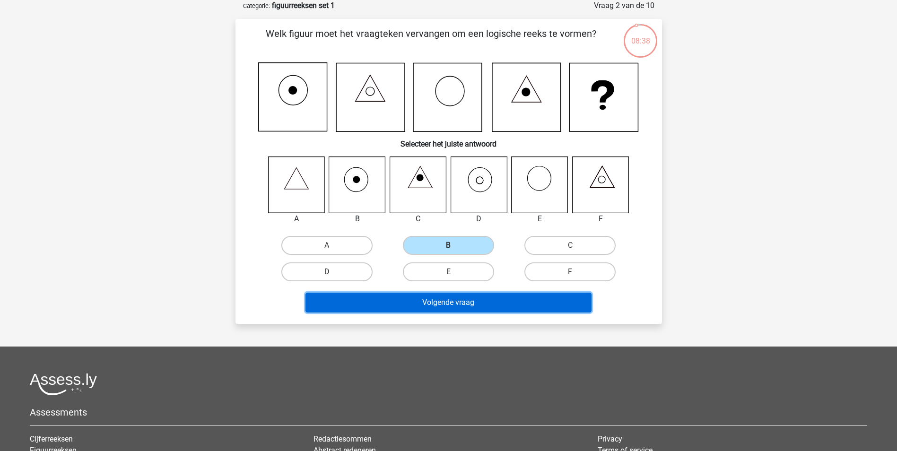
click at [441, 300] on button "Volgende vraag" at bounding box center [449, 303] width 286 height 20
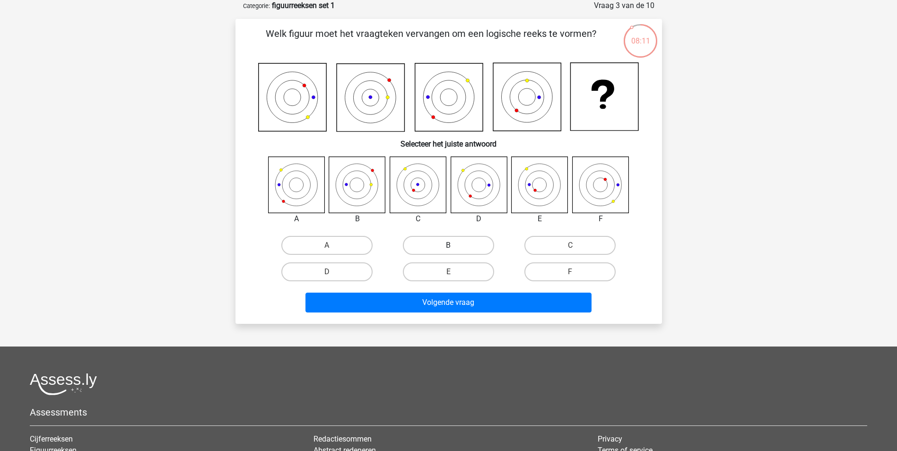
click at [435, 245] on label "B" at bounding box center [448, 245] width 91 height 19
click at [448, 245] on input "B" at bounding box center [451, 248] width 6 height 6
radio input "true"
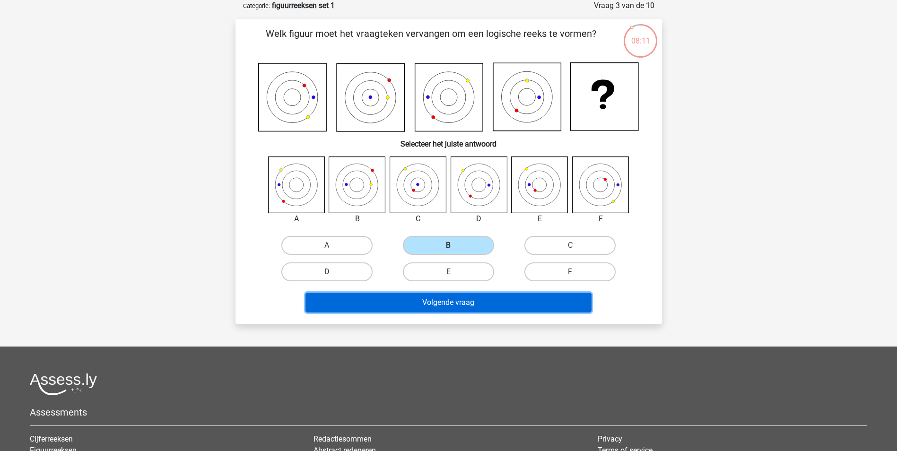
click at [443, 306] on button "Volgende vraag" at bounding box center [449, 303] width 286 height 20
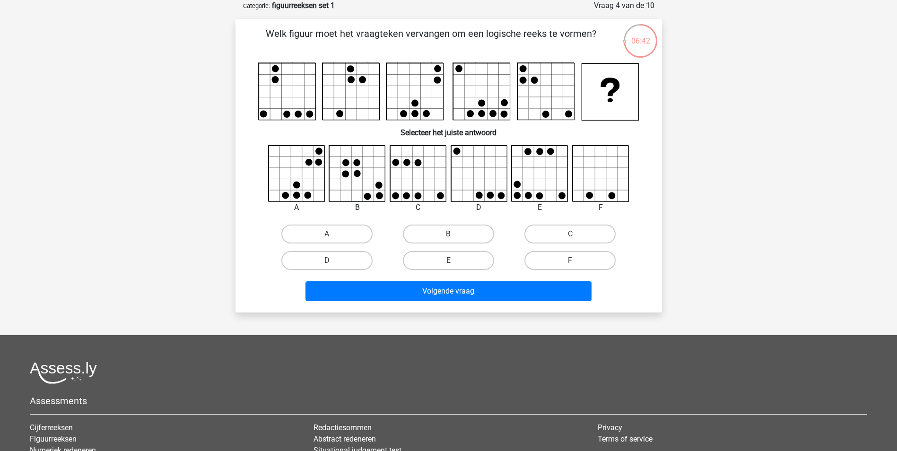
click at [431, 234] on label "B" at bounding box center [448, 234] width 91 height 19
click at [448, 234] on input "B" at bounding box center [451, 237] width 6 height 6
radio input "true"
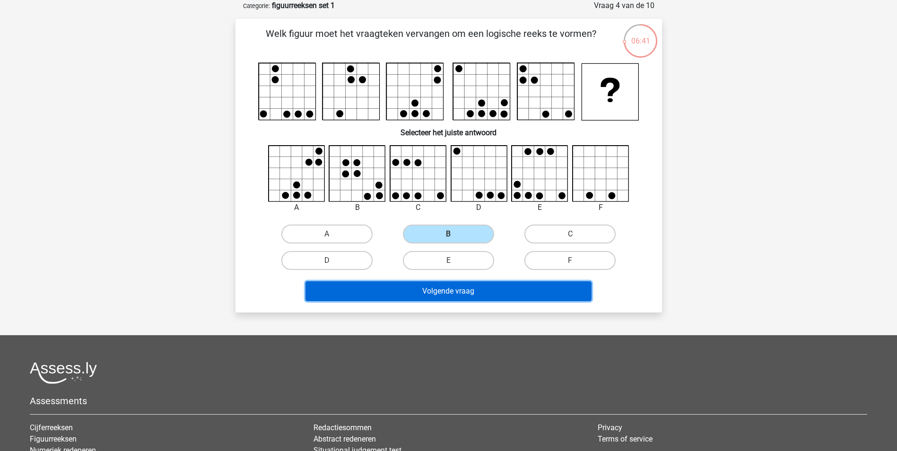
click at [434, 288] on button "Volgende vraag" at bounding box center [449, 291] width 286 height 20
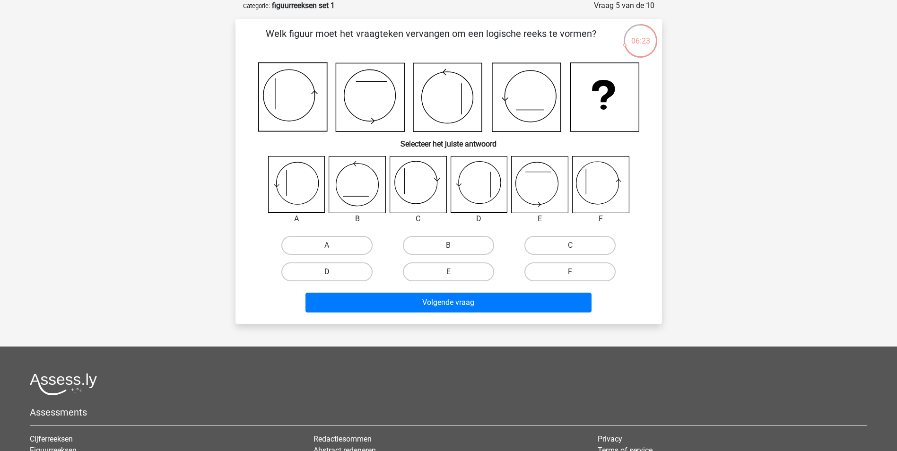
click at [330, 269] on label "D" at bounding box center [326, 272] width 91 height 19
click at [330, 272] on input "D" at bounding box center [330, 275] width 6 height 6
radio input "true"
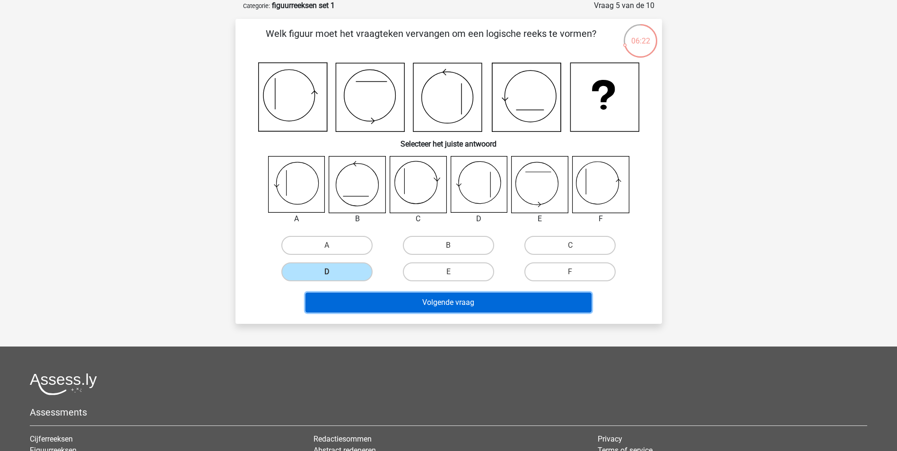
click at [410, 304] on button "Volgende vraag" at bounding box center [449, 303] width 286 height 20
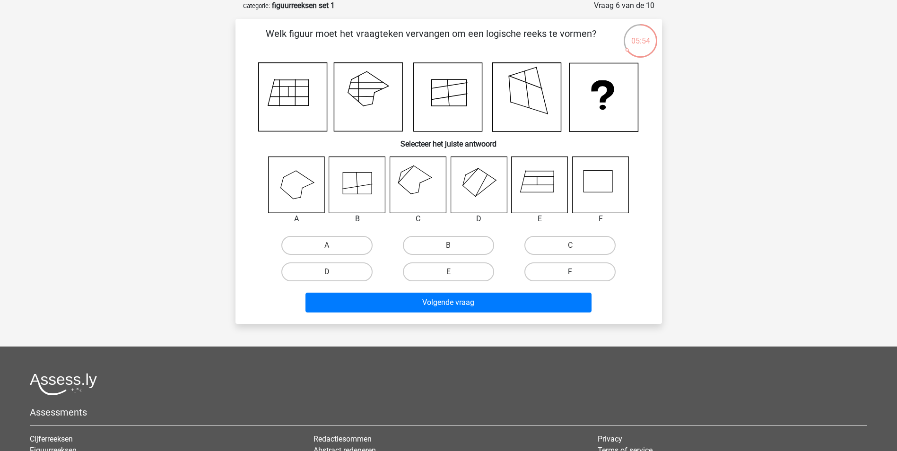
click at [564, 272] on label "F" at bounding box center [570, 272] width 91 height 19
click at [570, 272] on input "F" at bounding box center [573, 275] width 6 height 6
radio input "true"
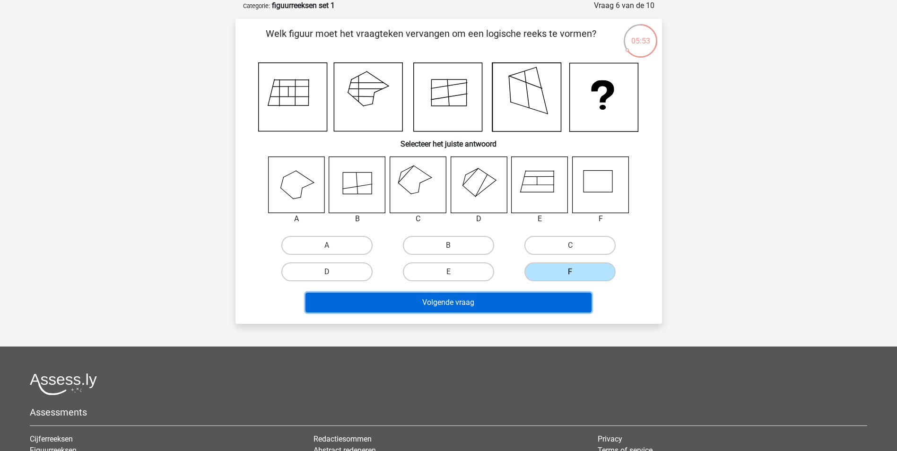
click at [515, 295] on button "Volgende vraag" at bounding box center [449, 303] width 286 height 20
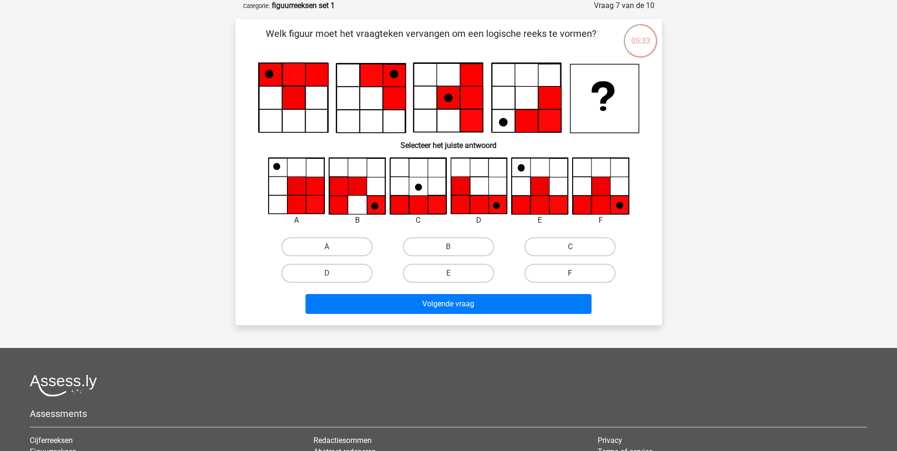
click at [576, 271] on label "F" at bounding box center [570, 273] width 91 height 19
click at [576, 273] on input "F" at bounding box center [573, 276] width 6 height 6
radio input "true"
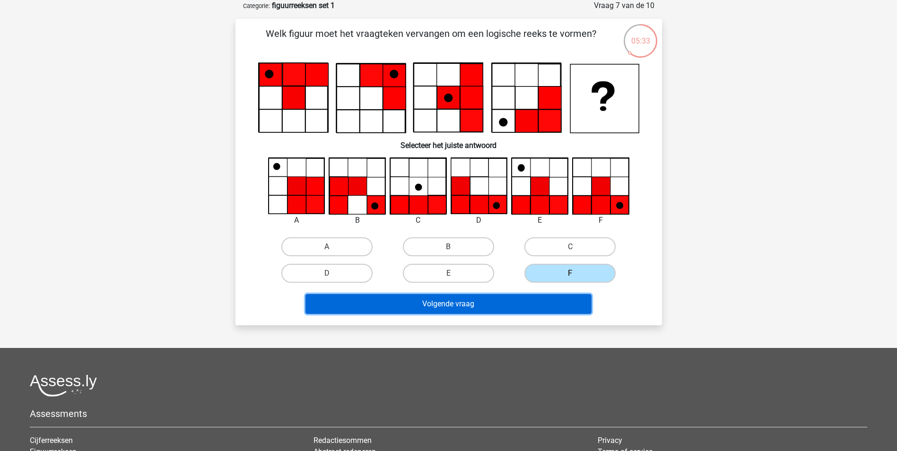
click at [508, 300] on button "Volgende vraag" at bounding box center [449, 304] width 286 height 20
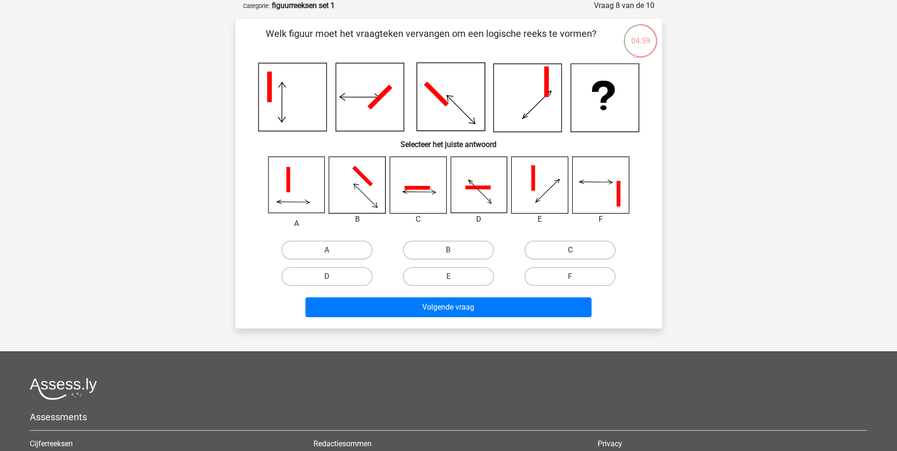
click at [572, 248] on label "C" at bounding box center [570, 250] width 91 height 19
click at [572, 250] on input "C" at bounding box center [573, 253] width 6 height 6
radio input "true"
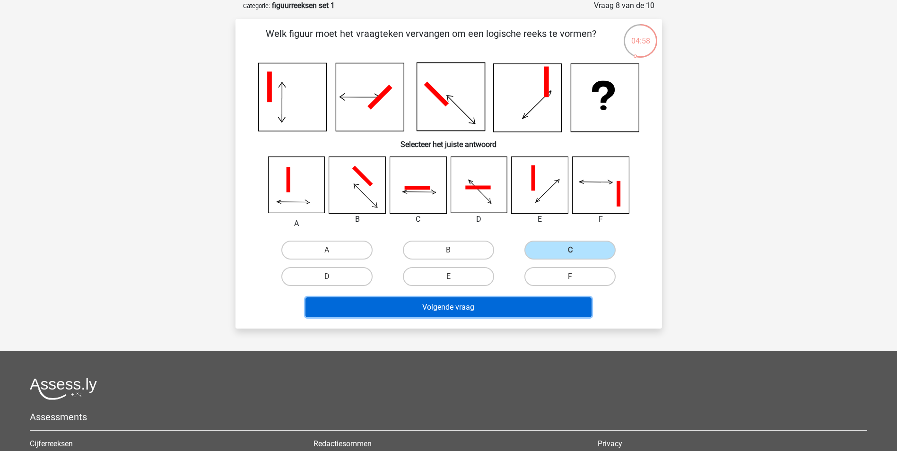
click at [494, 306] on button "Volgende vraag" at bounding box center [449, 308] width 286 height 20
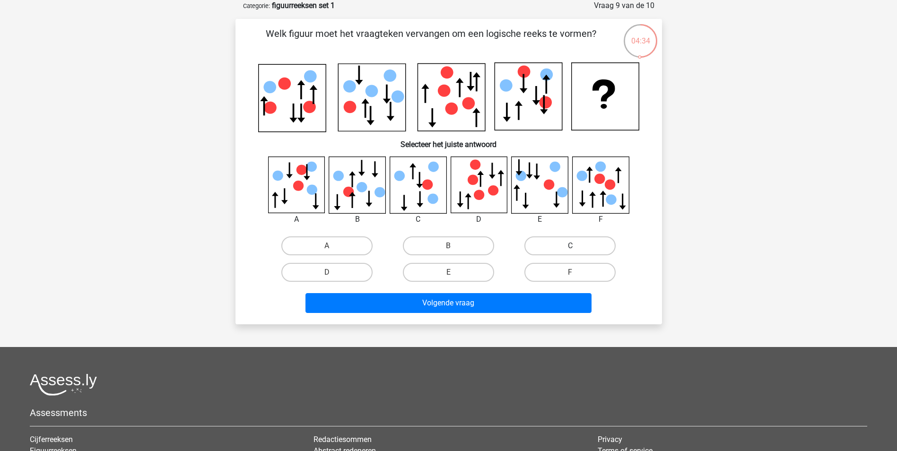
click at [554, 244] on label "C" at bounding box center [570, 245] width 91 height 19
click at [570, 246] on input "C" at bounding box center [573, 249] width 6 height 6
radio input "true"
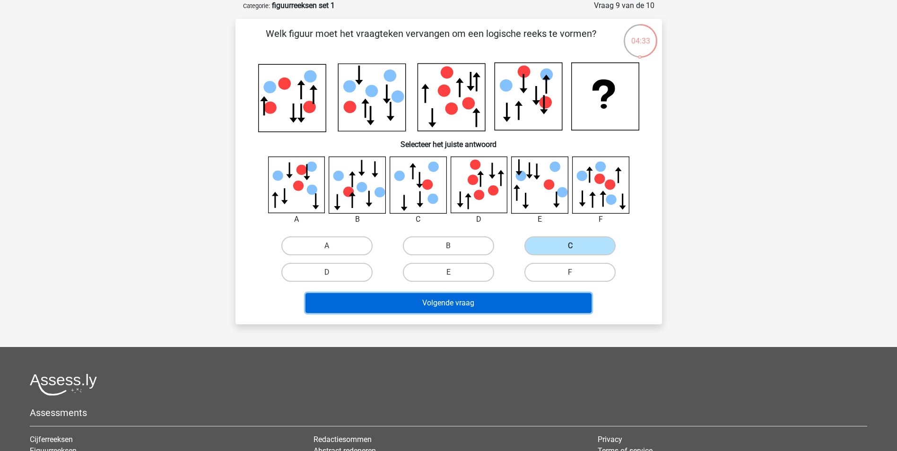
click at [478, 305] on button "Volgende vraag" at bounding box center [449, 303] width 286 height 20
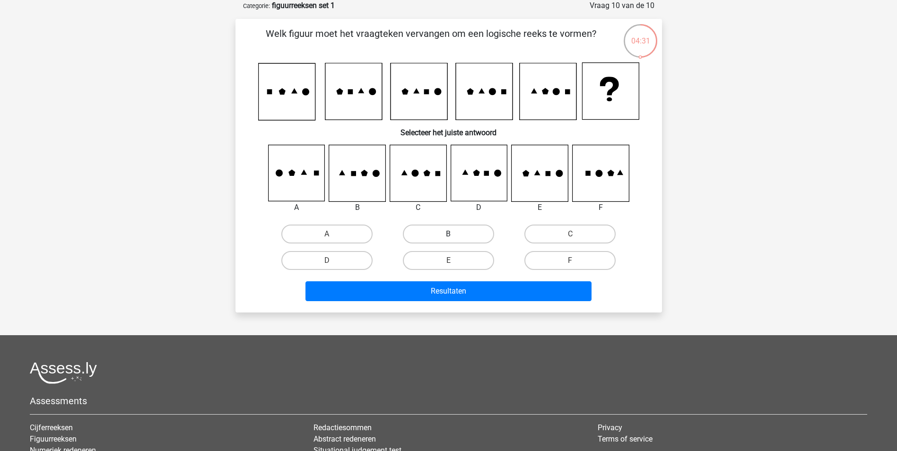
click at [444, 234] on label "B" at bounding box center [448, 234] width 91 height 19
click at [448, 234] on input "B" at bounding box center [451, 237] width 6 height 6
radio input "true"
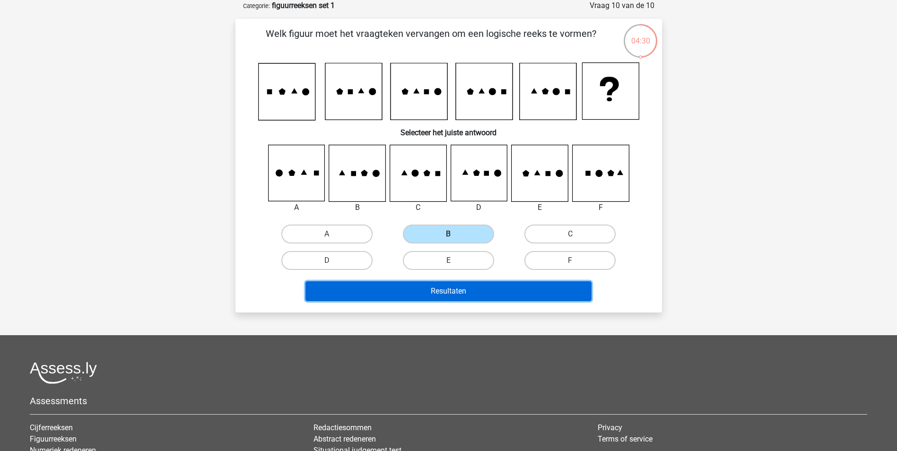
click at [442, 291] on button "Resultaten" at bounding box center [449, 291] width 286 height 20
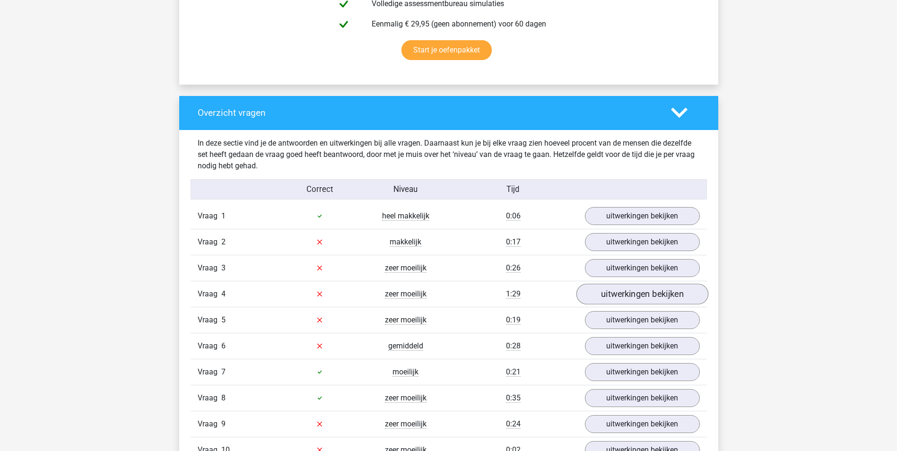
scroll to position [709, 0]
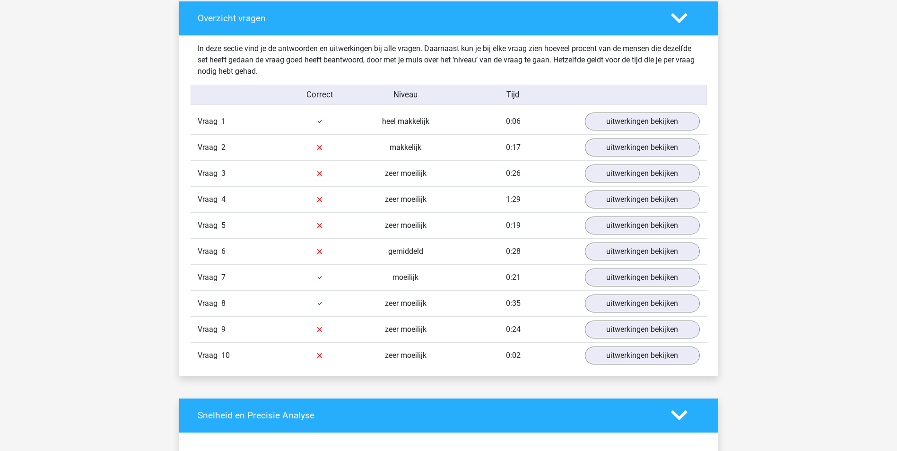
click at [630, 134] on div "Vraag 2 makkelijk 0:17 uitwerkingen bekijken" at bounding box center [449, 147] width 517 height 26
click at [634, 149] on link "uitwerkingen bekijken" at bounding box center [642, 147] width 132 height 21
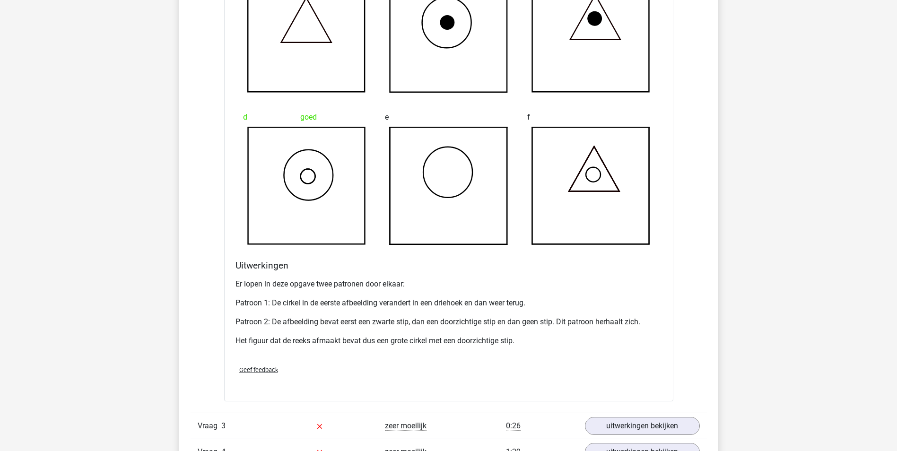
scroll to position [1230, 0]
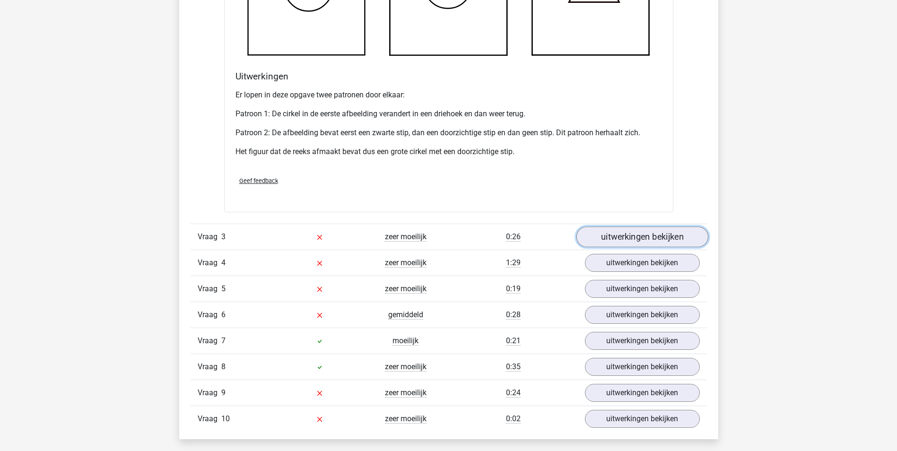
click at [624, 235] on link "uitwerkingen bekijken" at bounding box center [642, 237] width 132 height 21
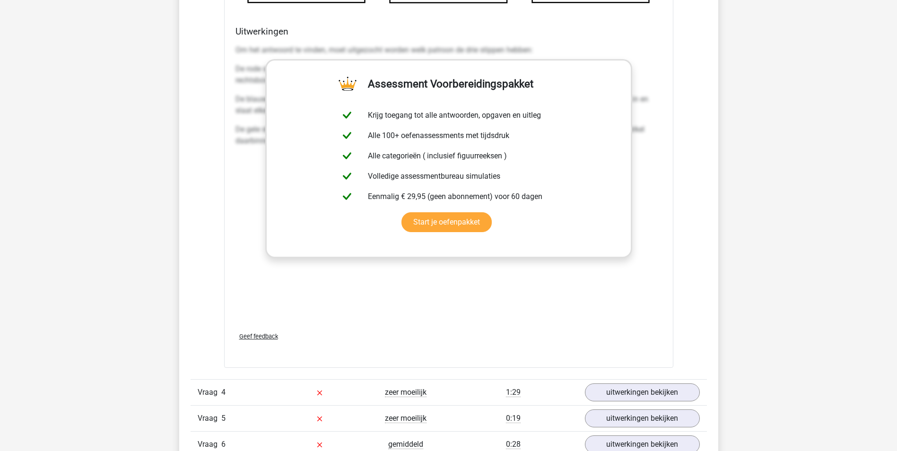
scroll to position [1939, 0]
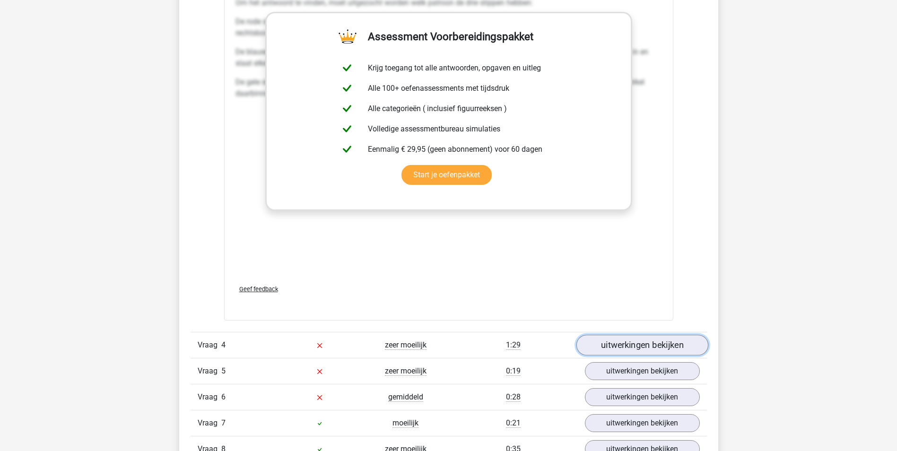
click at [663, 350] on link "uitwerkingen bekijken" at bounding box center [642, 345] width 132 height 21
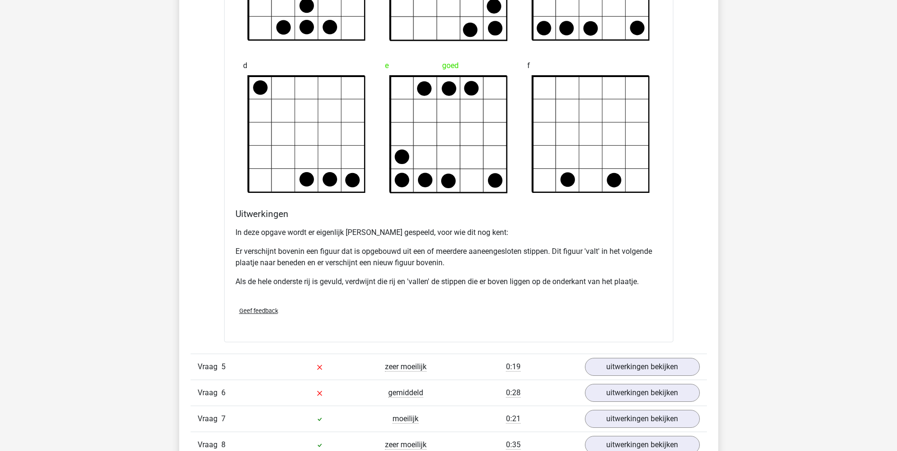
scroll to position [2601, 0]
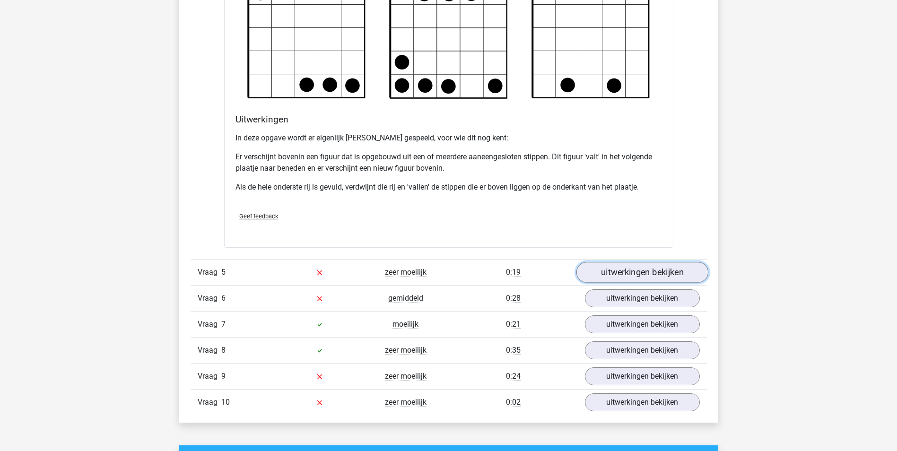
click at [635, 279] on link "uitwerkingen bekijken" at bounding box center [642, 273] width 132 height 21
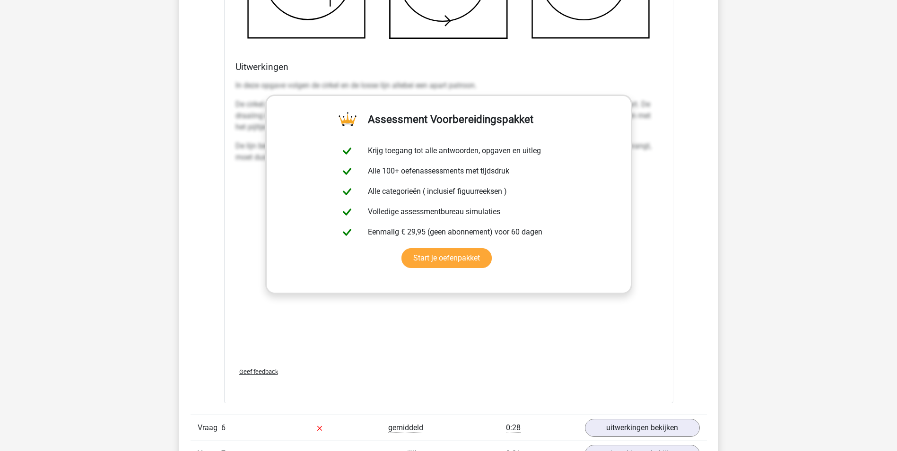
scroll to position [3406, 0]
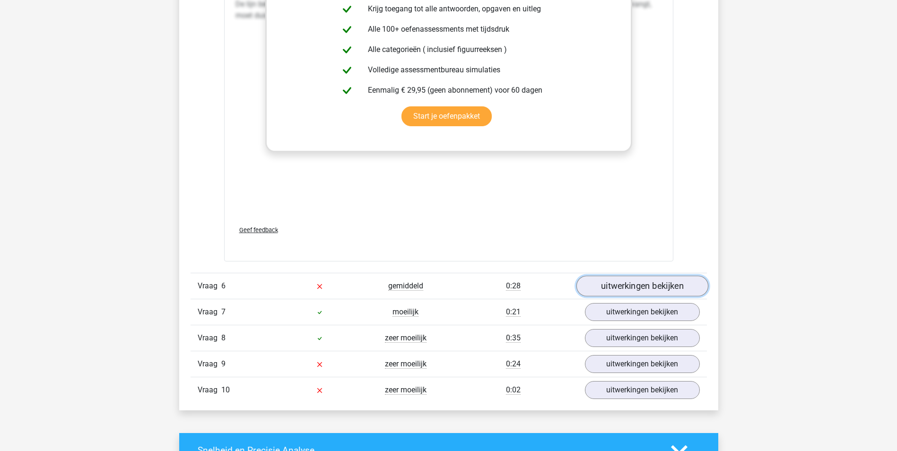
click at [648, 283] on link "uitwerkingen bekijken" at bounding box center [642, 286] width 132 height 21
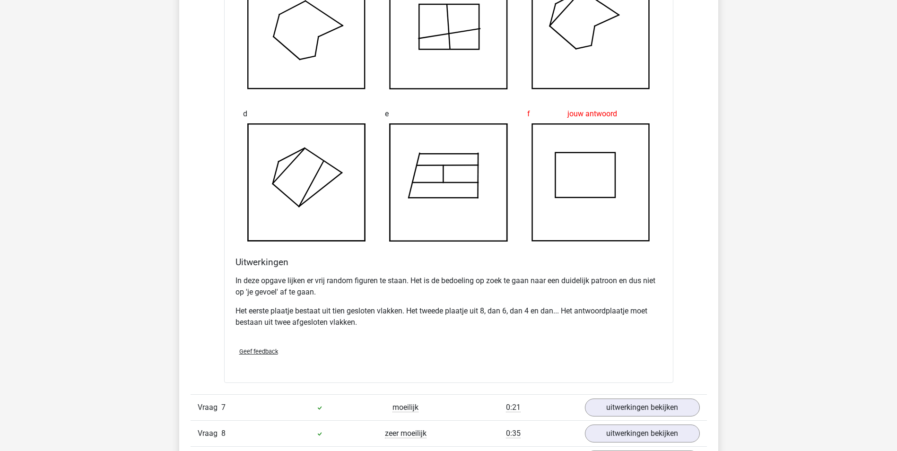
scroll to position [3926, 0]
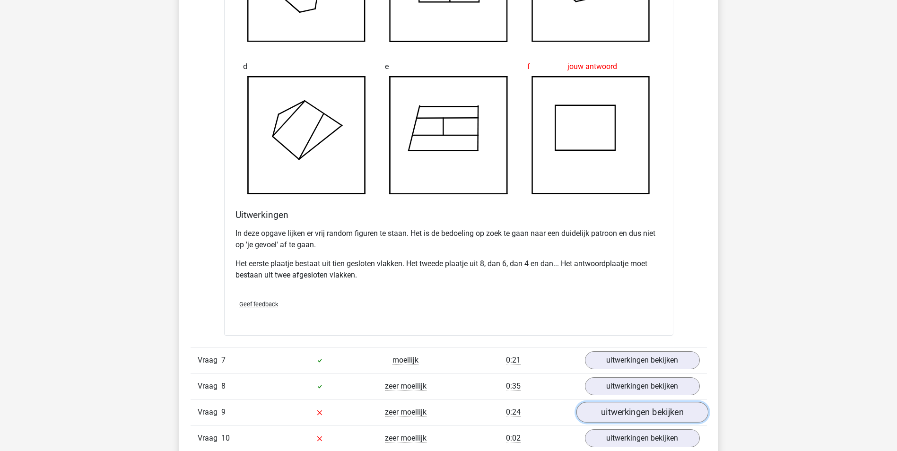
click at [610, 409] on link "uitwerkingen bekijken" at bounding box center [642, 412] width 132 height 21
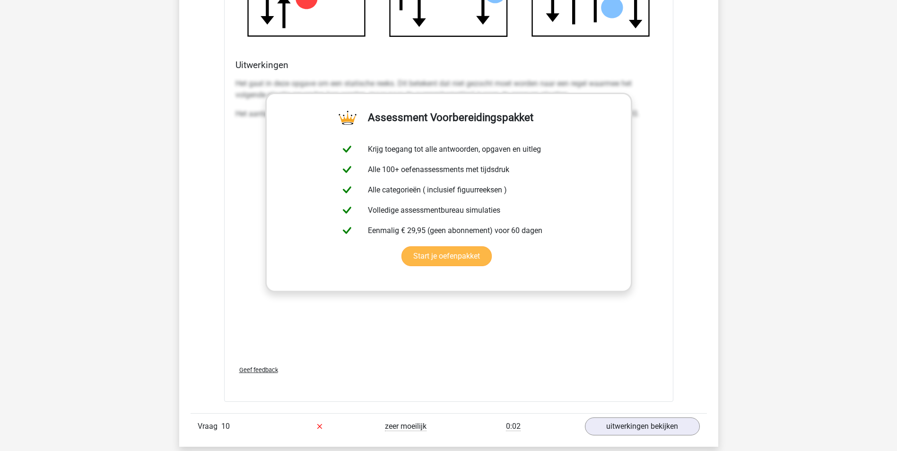
scroll to position [4777, 0]
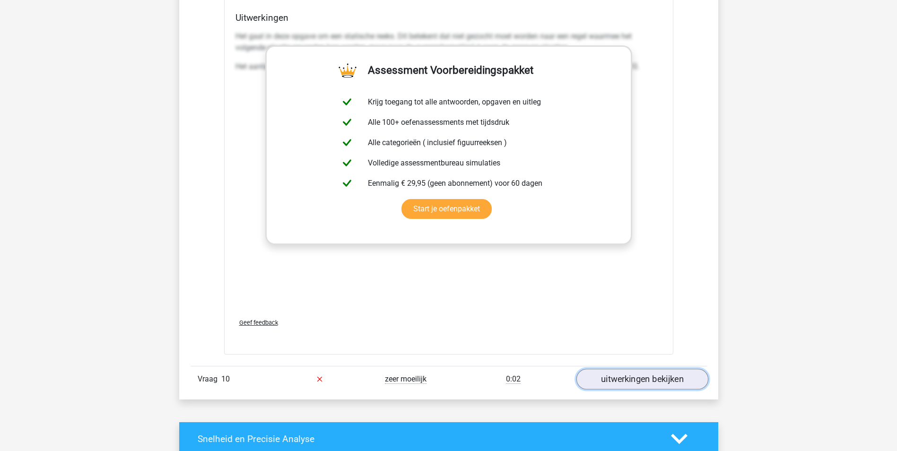
click at [615, 379] on link "uitwerkingen bekijken" at bounding box center [642, 379] width 132 height 21
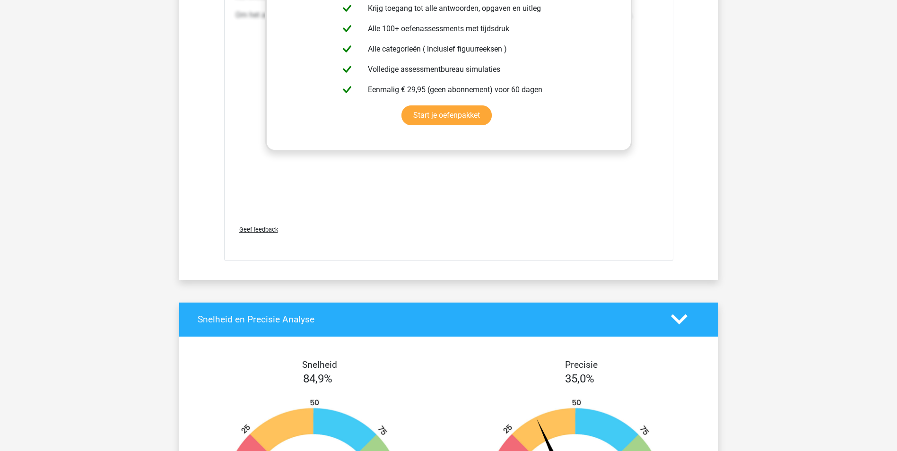
scroll to position [5865, 0]
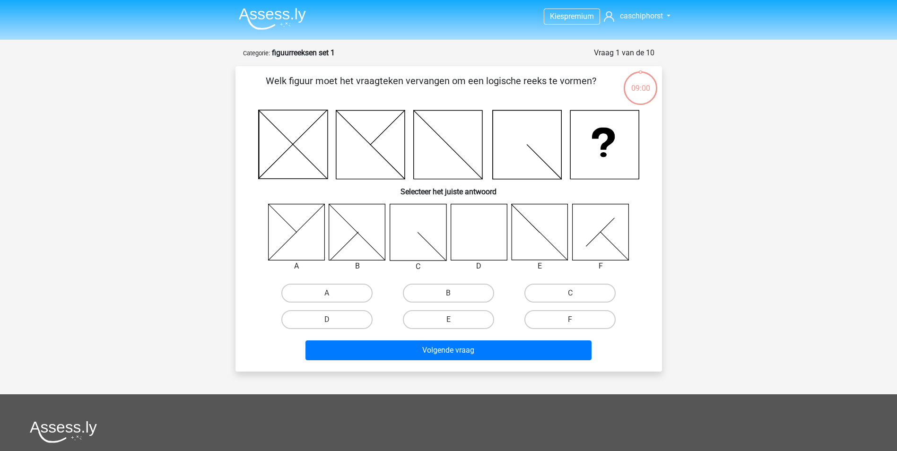
scroll to position [47, 0]
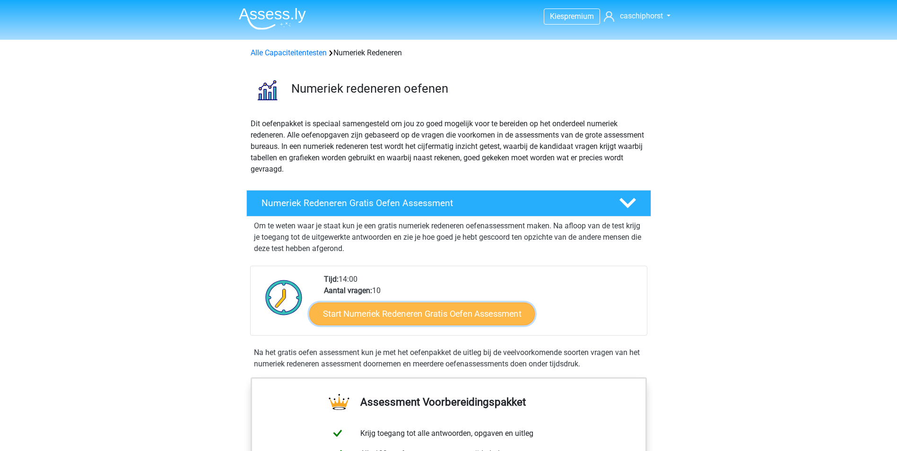
click at [420, 313] on link "Start Numeriek Redeneren Gratis Oefen Assessment" at bounding box center [422, 313] width 226 height 23
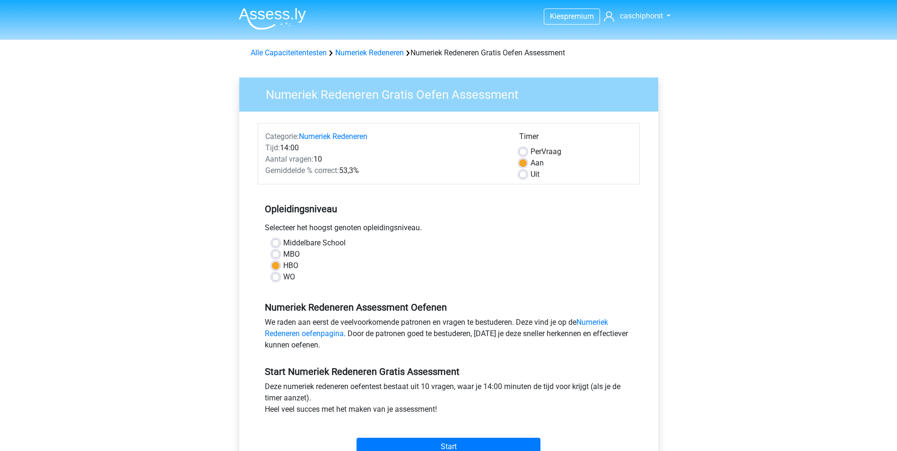
scroll to position [142, 0]
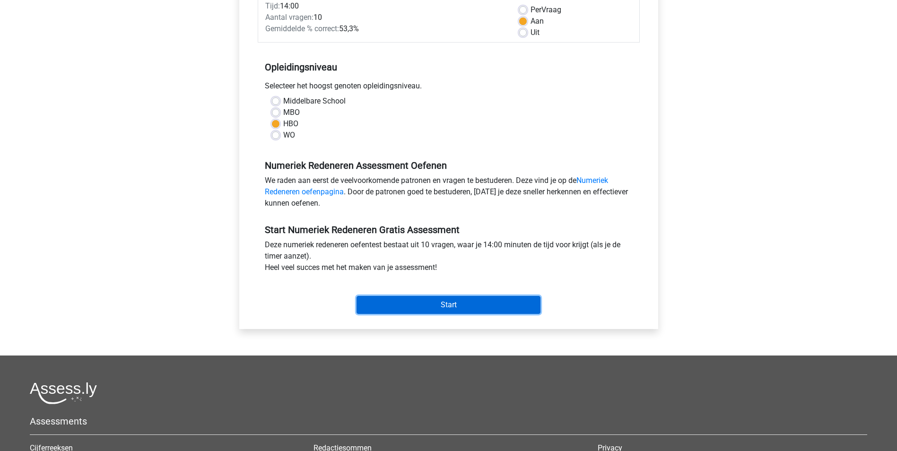
click at [433, 299] on input "Start" at bounding box center [449, 305] width 184 height 18
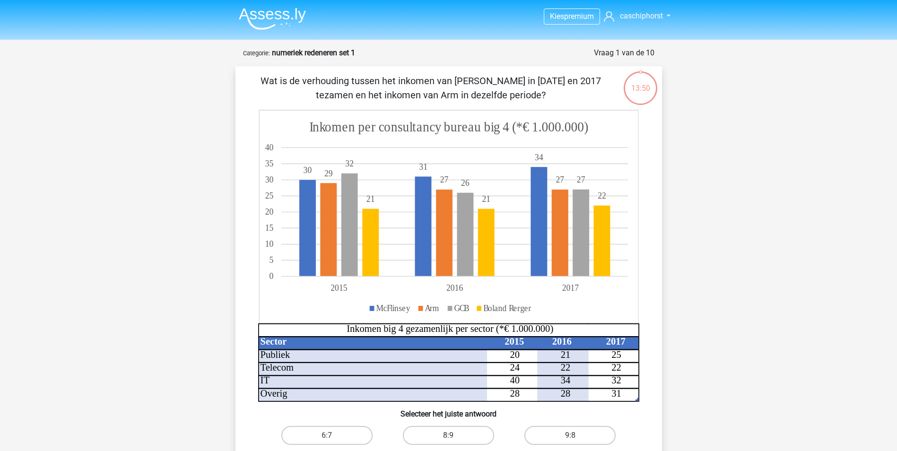
scroll to position [47, 0]
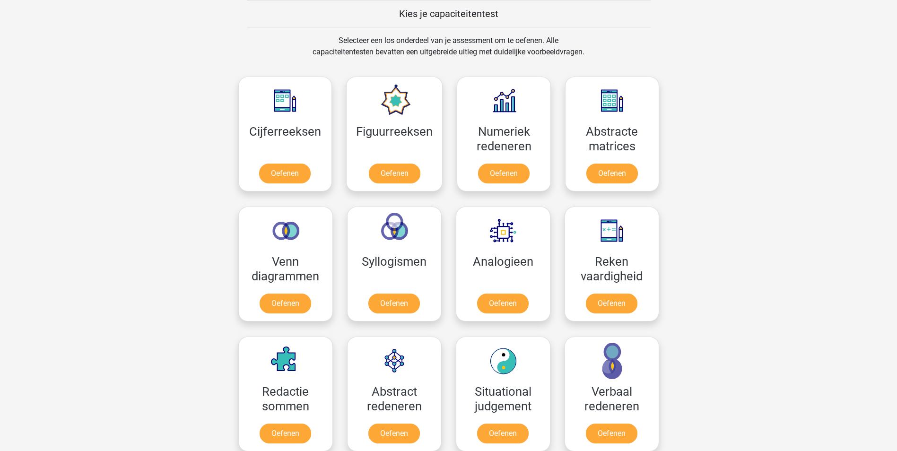
scroll to position [367, 0]
click at [605, 305] on link "Oefenen" at bounding box center [612, 305] width 54 height 21
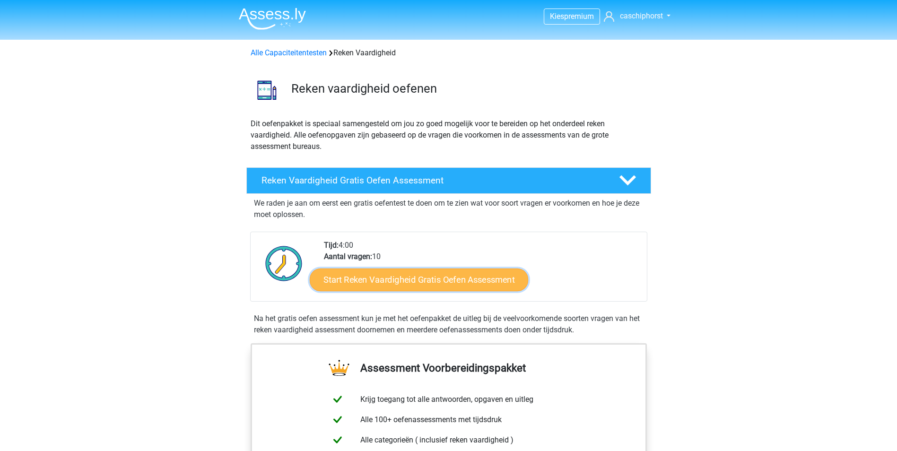
click at [456, 276] on link "Start Reken Vaardigheid Gratis Oefen Assessment" at bounding box center [419, 279] width 219 height 23
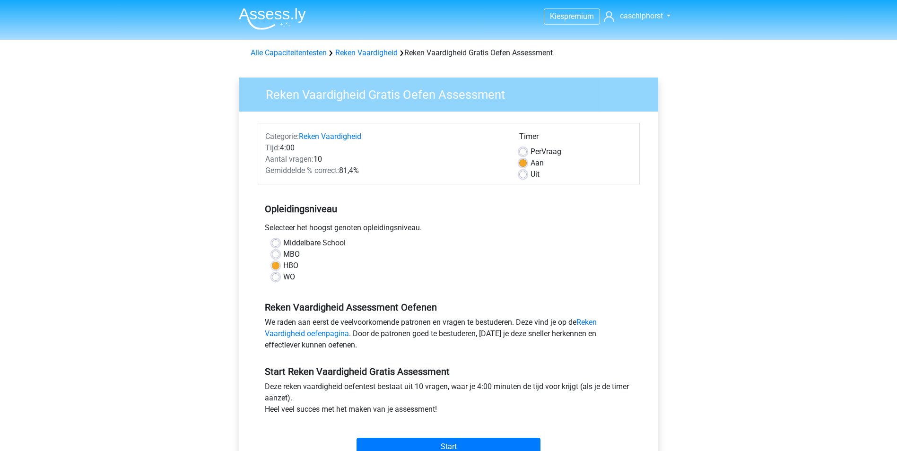
scroll to position [95, 0]
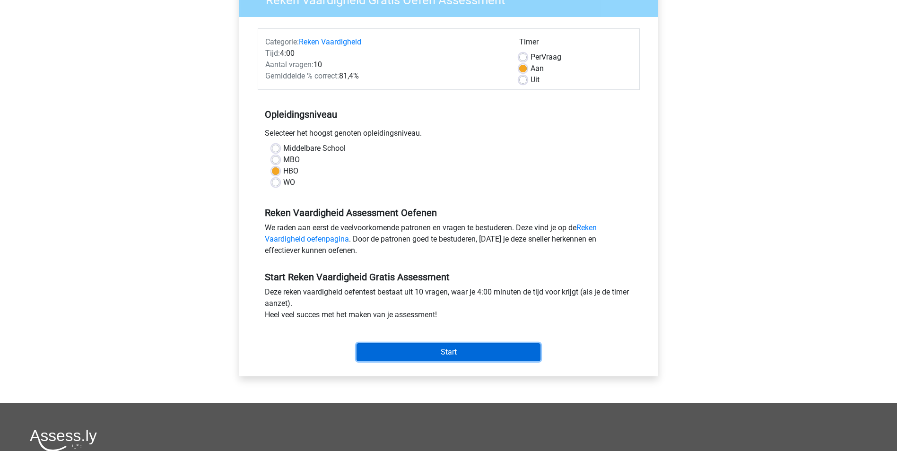
click at [473, 350] on input "Start" at bounding box center [449, 352] width 184 height 18
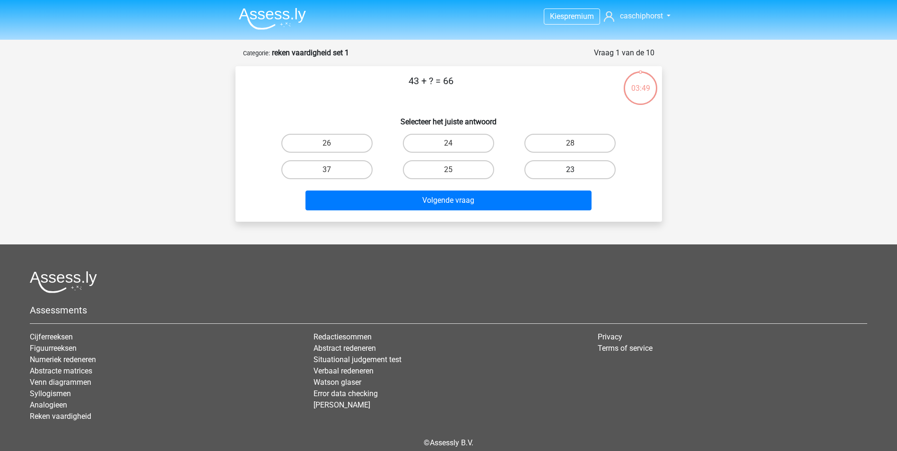
click at [556, 167] on label "23" at bounding box center [570, 169] width 91 height 19
click at [570, 170] on input "23" at bounding box center [573, 173] width 6 height 6
radio input "true"
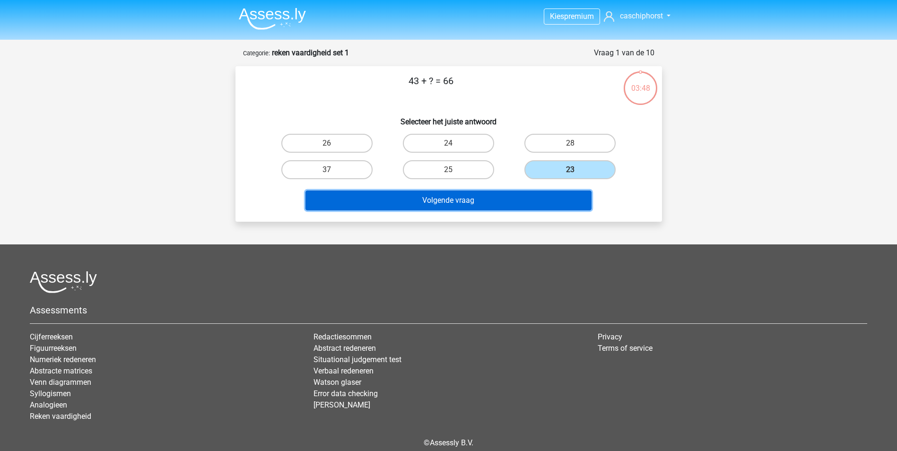
click at [512, 195] on button "Volgende vraag" at bounding box center [449, 201] width 286 height 20
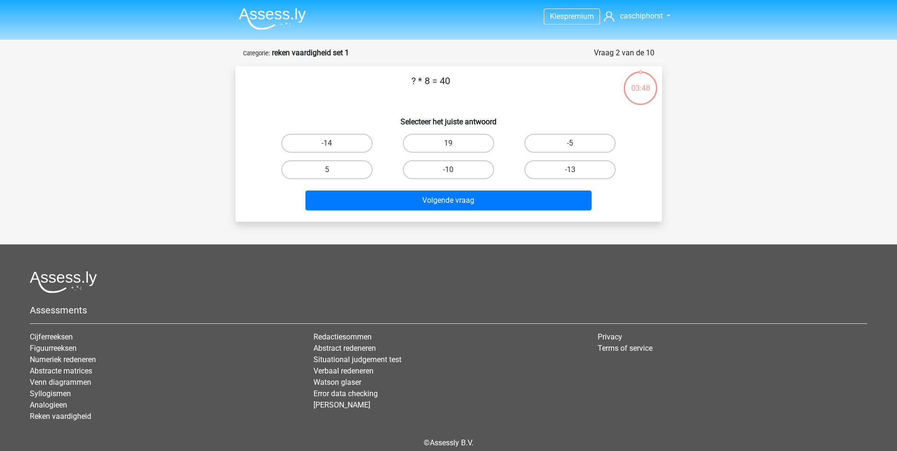
scroll to position [43, 0]
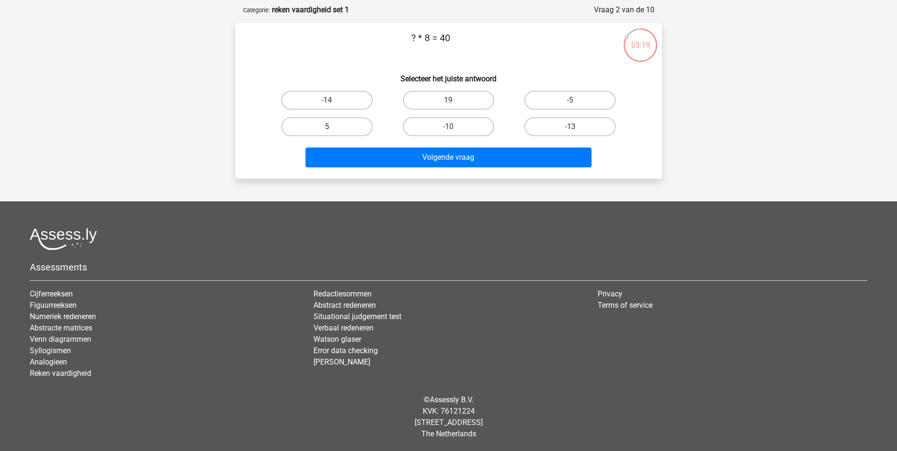
click at [319, 126] on label "5" at bounding box center [326, 126] width 91 height 19
click at [327, 127] on input "5" at bounding box center [330, 130] width 6 height 6
radio input "true"
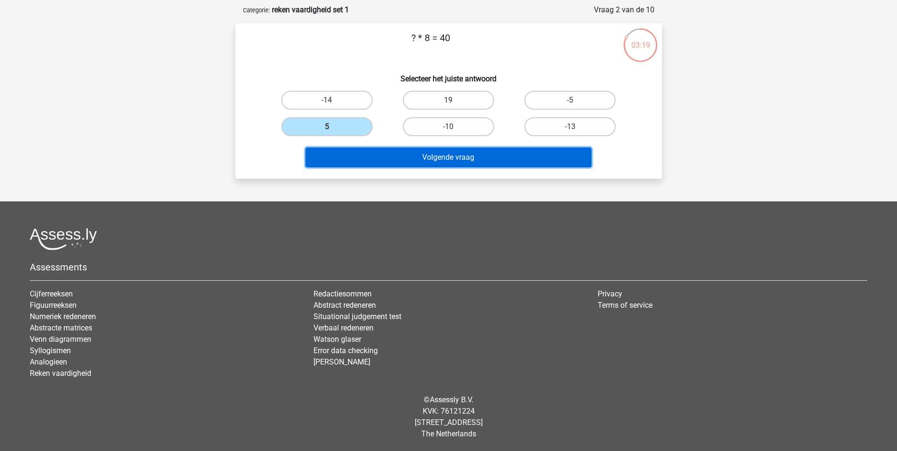
click at [379, 155] on button "Volgende vraag" at bounding box center [449, 158] width 286 height 20
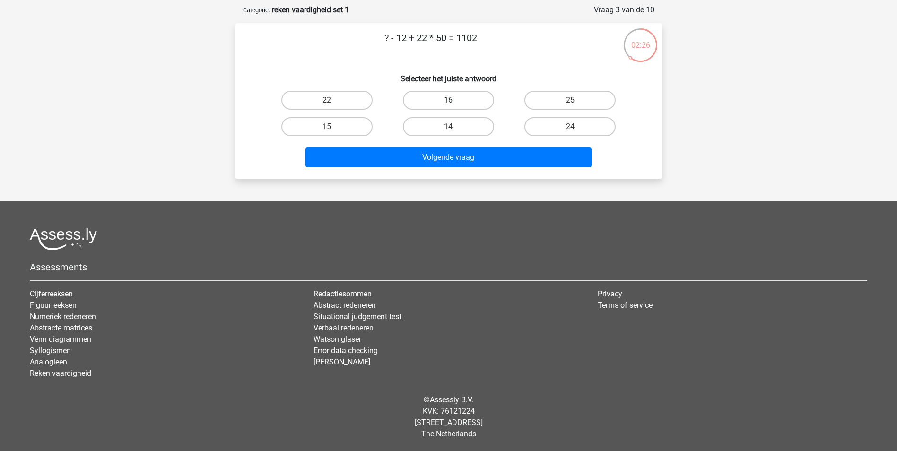
click at [431, 96] on label "16" at bounding box center [448, 100] width 91 height 19
click at [448, 100] on input "16" at bounding box center [451, 103] width 6 height 6
radio input "true"
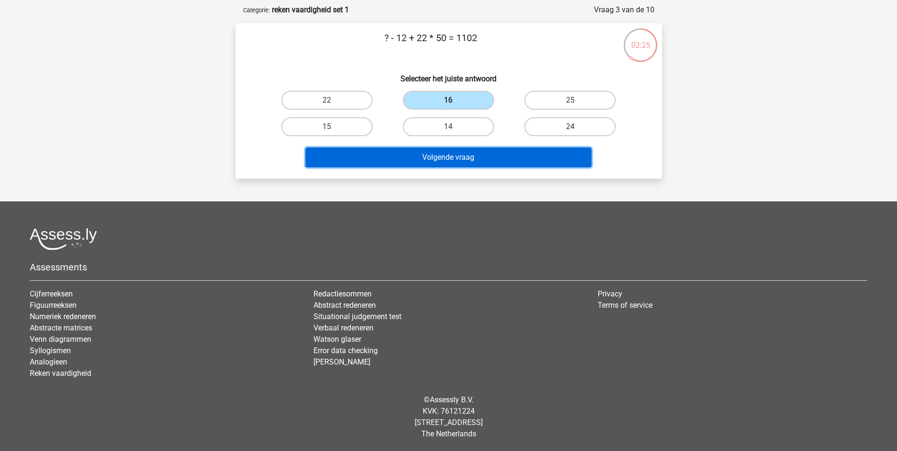
click at [432, 159] on button "Volgende vraag" at bounding box center [449, 158] width 286 height 20
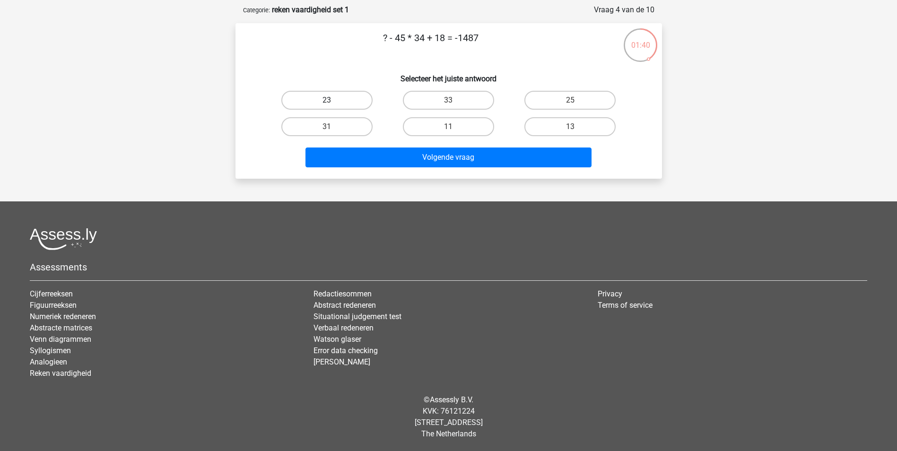
click at [348, 98] on label "23" at bounding box center [326, 100] width 91 height 19
click at [333, 100] on input "23" at bounding box center [330, 103] width 6 height 6
radio input "true"
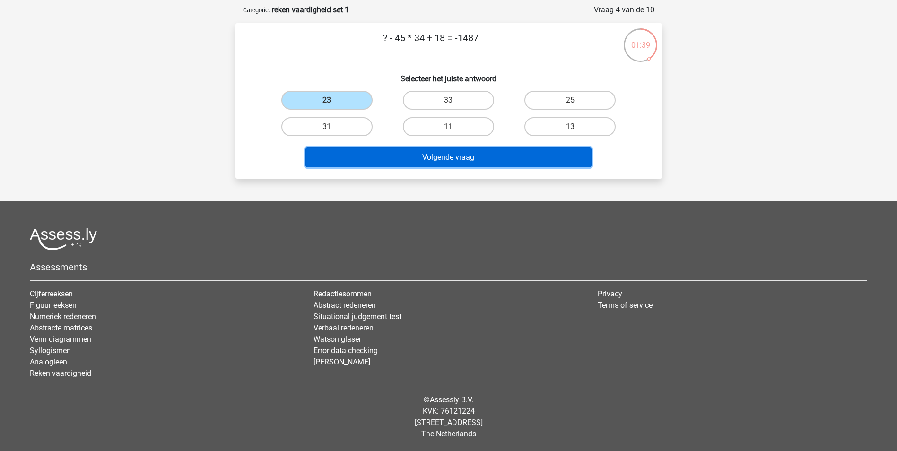
click at [394, 149] on button "Volgende vraag" at bounding box center [449, 158] width 286 height 20
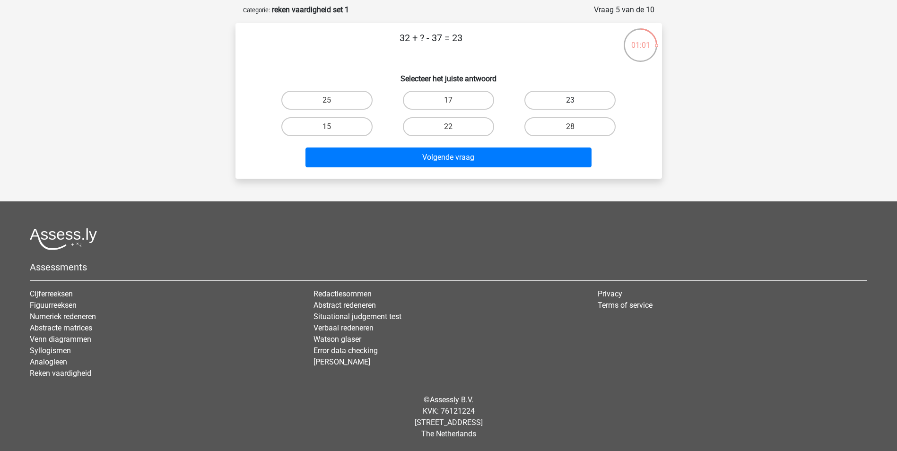
click at [545, 103] on label "23" at bounding box center [570, 100] width 91 height 19
click at [570, 103] on input "23" at bounding box center [573, 103] width 6 height 6
radio input "true"
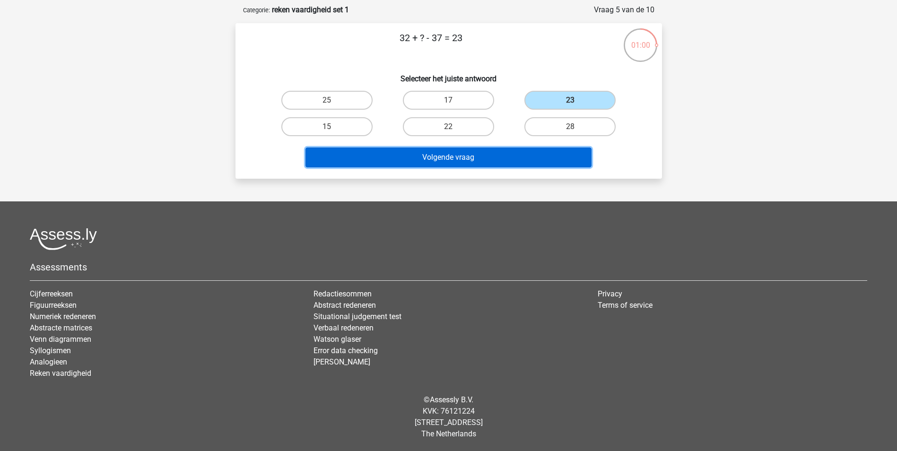
click at [478, 149] on button "Volgende vraag" at bounding box center [449, 158] width 286 height 20
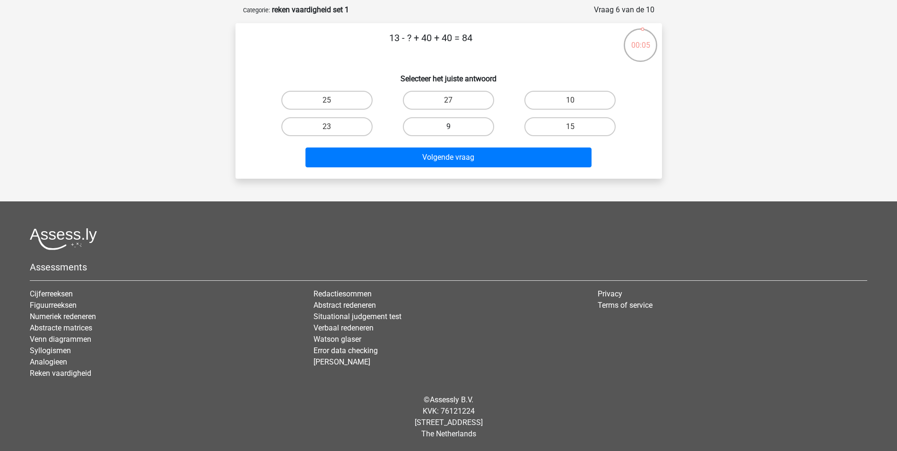
click at [463, 129] on label "9" at bounding box center [448, 126] width 91 height 19
click at [455, 129] on input "9" at bounding box center [451, 130] width 6 height 6
radio input "true"
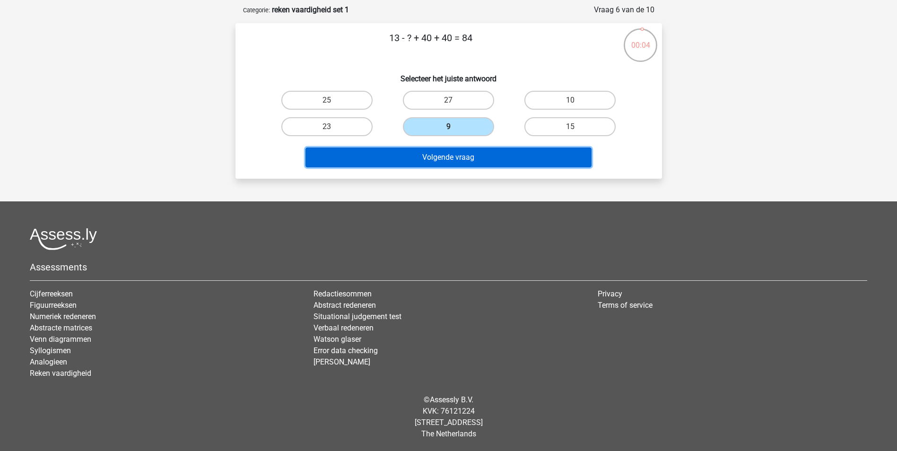
click at [460, 155] on button "Volgende vraag" at bounding box center [449, 158] width 286 height 20
